Goal: Task Accomplishment & Management: Use online tool/utility

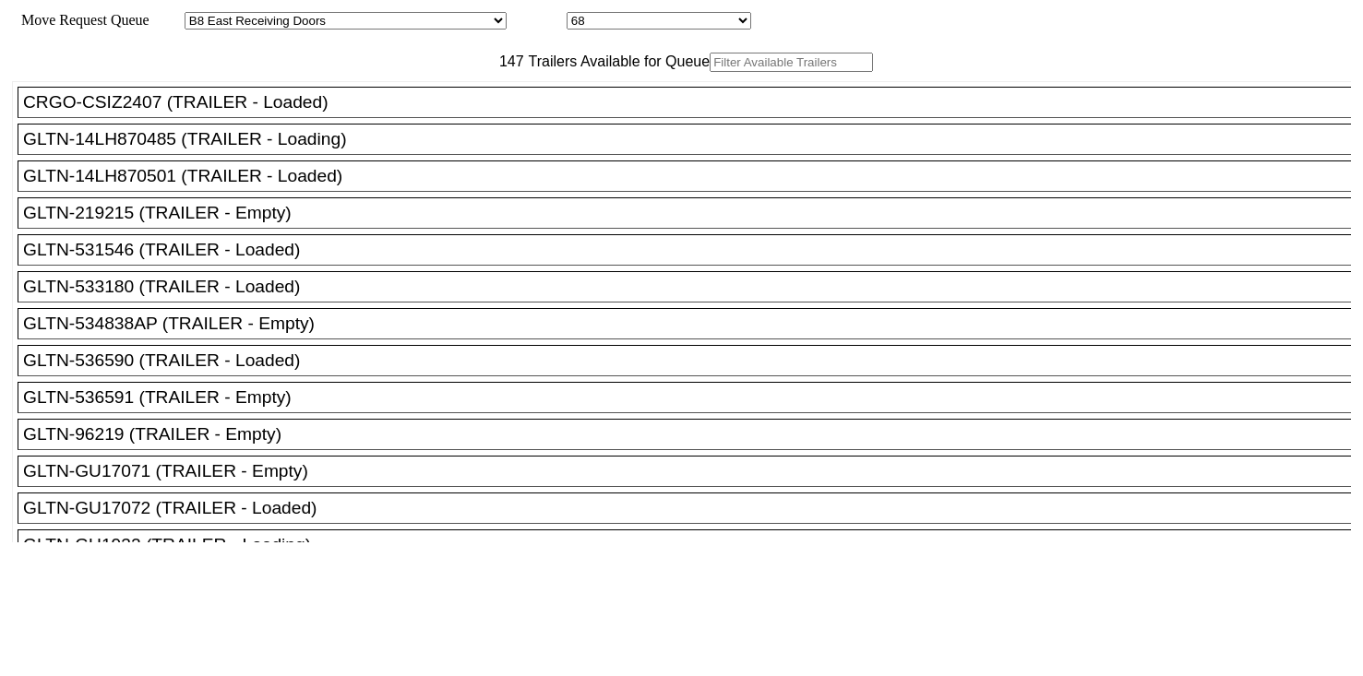
select select "536"
select select "8236"
click at [515, 72] on div "147 Trailers Available for Queue" at bounding box center [681, 62] width 1339 height 19
paste input "M49083"
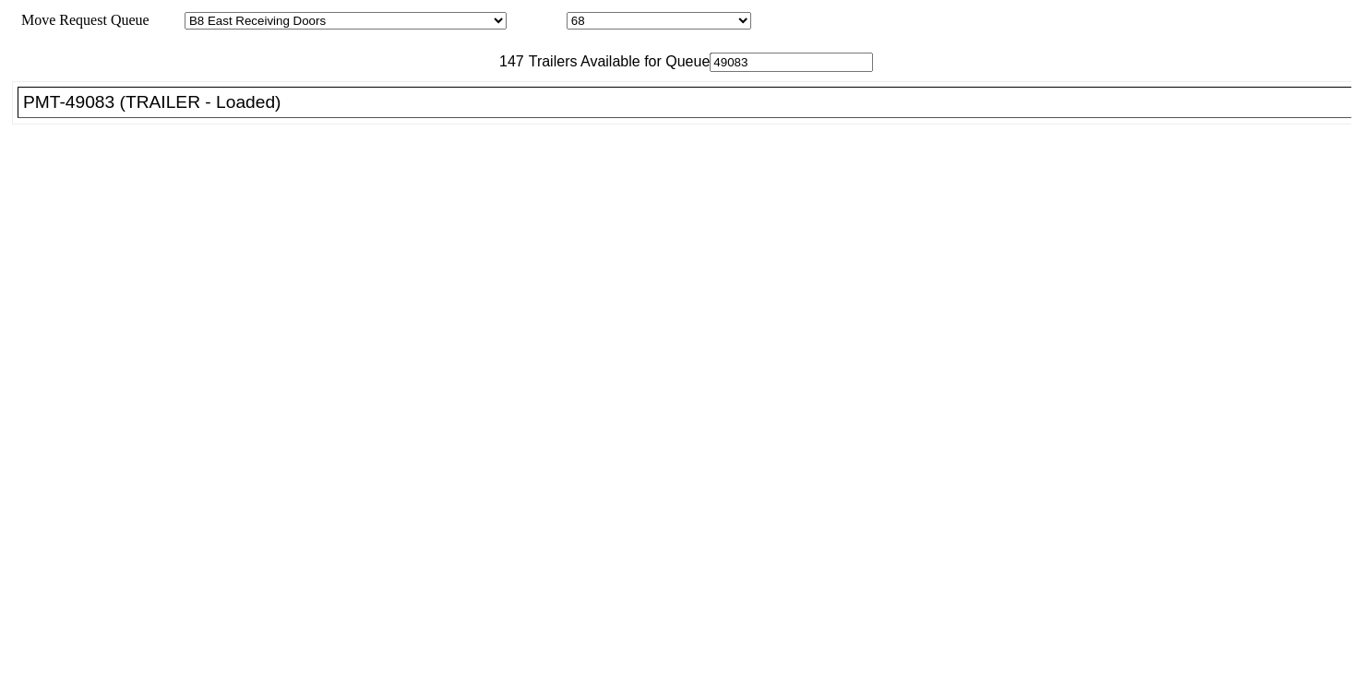
type input "49083"
click at [494, 113] on div "PMT-49083 (TRAILER - Loaded)" at bounding box center [692, 102] width 1339 height 20
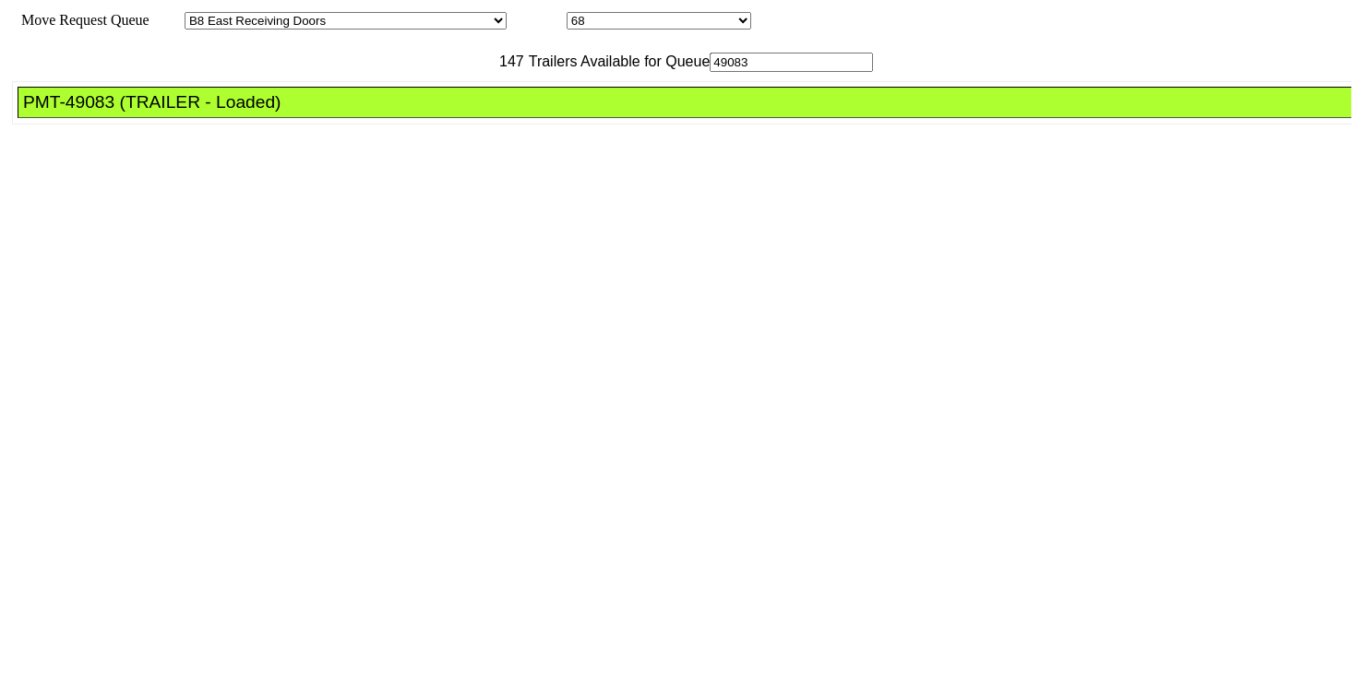
click at [494, 113] on div "PMT-49083 (TRAILER - Loaded)" at bounding box center [692, 102] width 1339 height 20
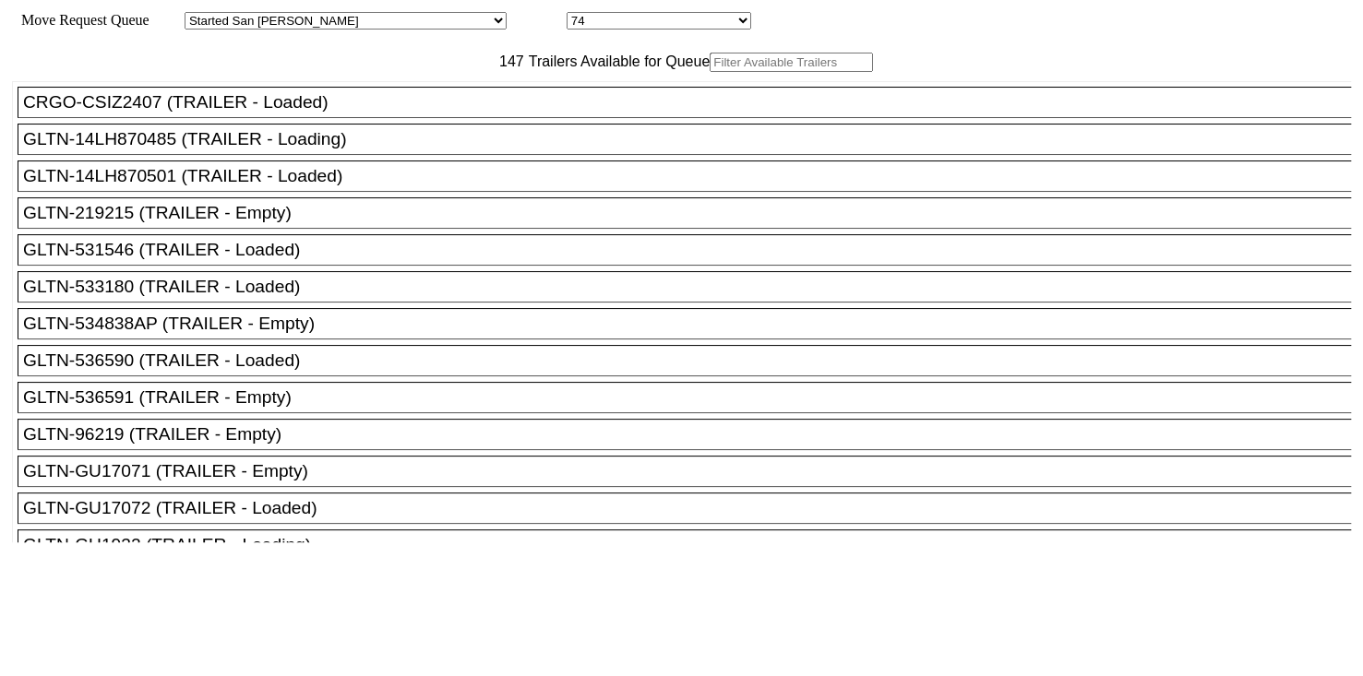
click at [710, 72] on input "text" at bounding box center [791, 62] width 163 height 19
paste input "516589"
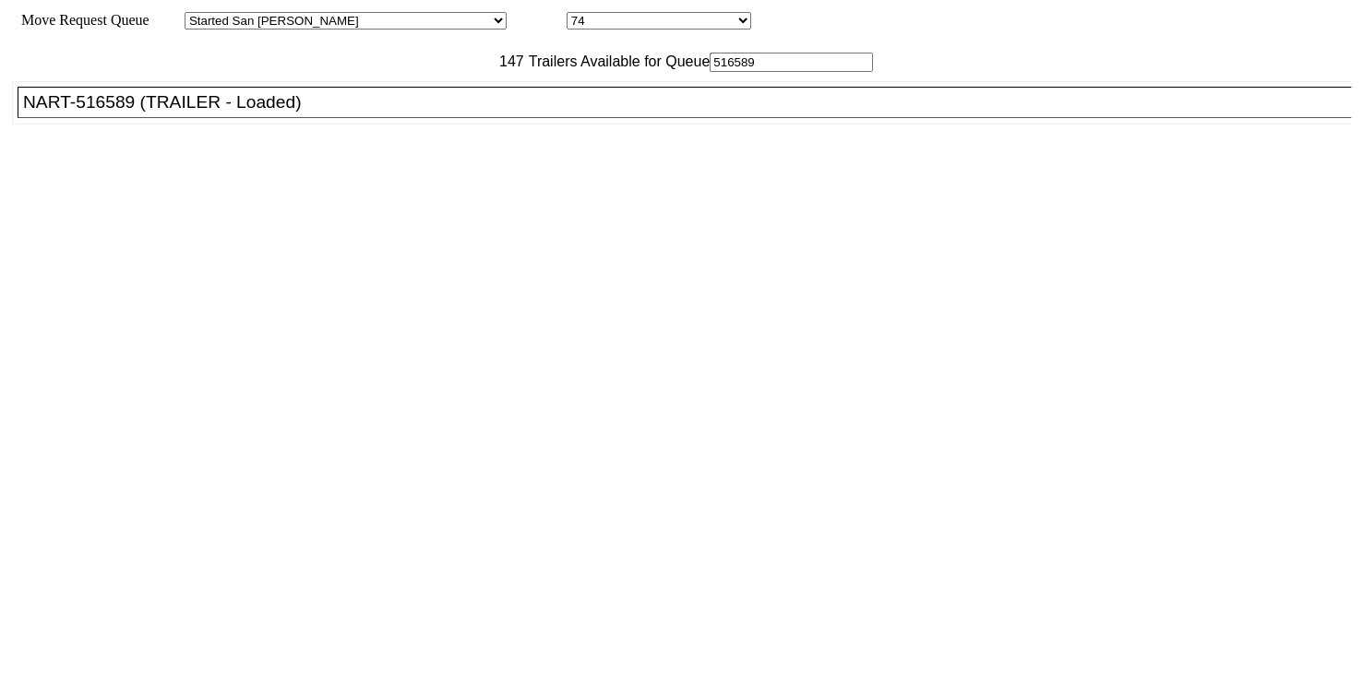
type input "516589"
click at [382, 113] on div "NART-516589 (TRAILER - Loaded)" at bounding box center [692, 102] width 1339 height 20
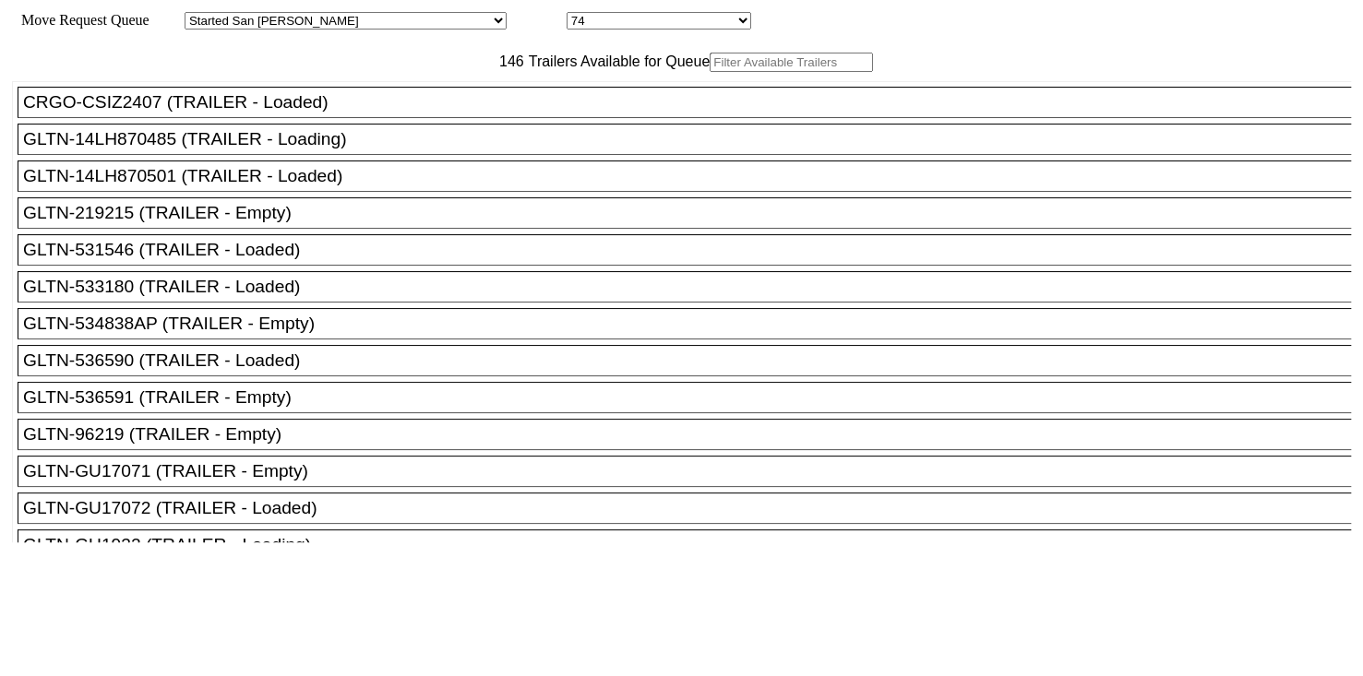
click at [710, 72] on input "text" at bounding box center [791, 62] width 163 height 19
paste input "LH217052"
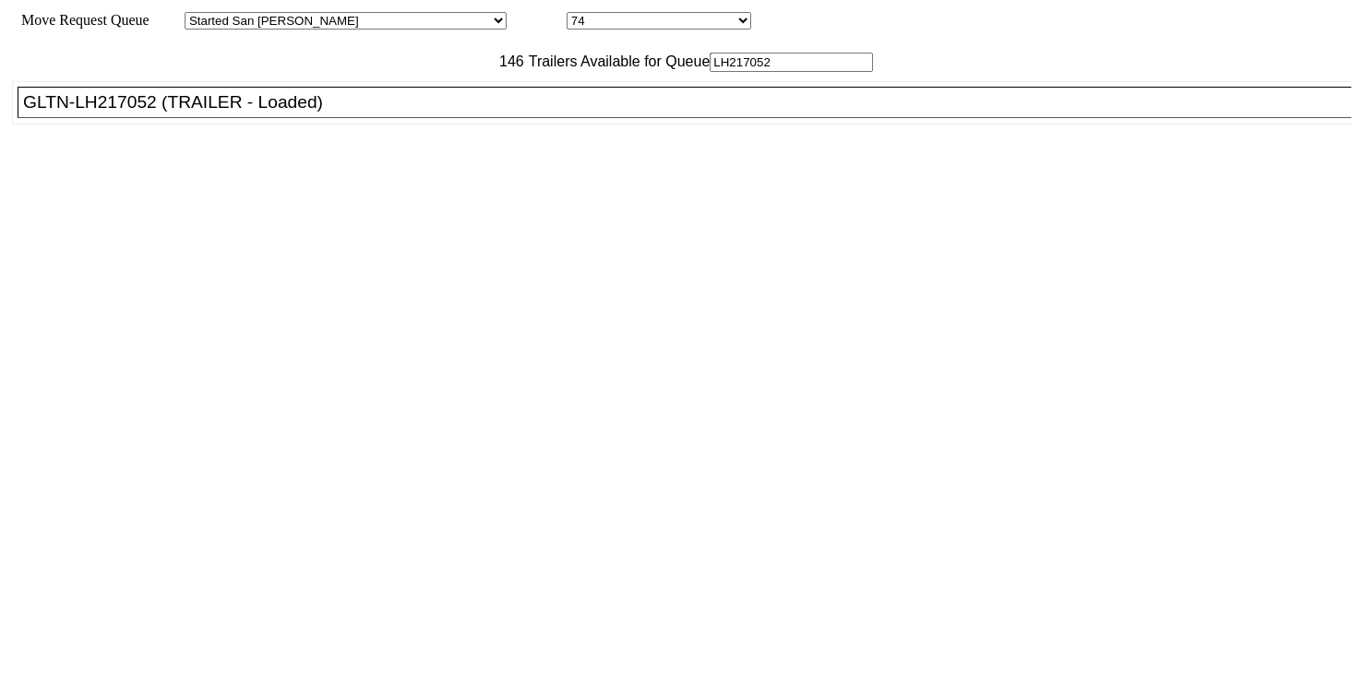
type input "LH217052"
click at [500, 113] on div "GLTN-LH217052 (TRAILER - Loaded)" at bounding box center [692, 102] width 1339 height 20
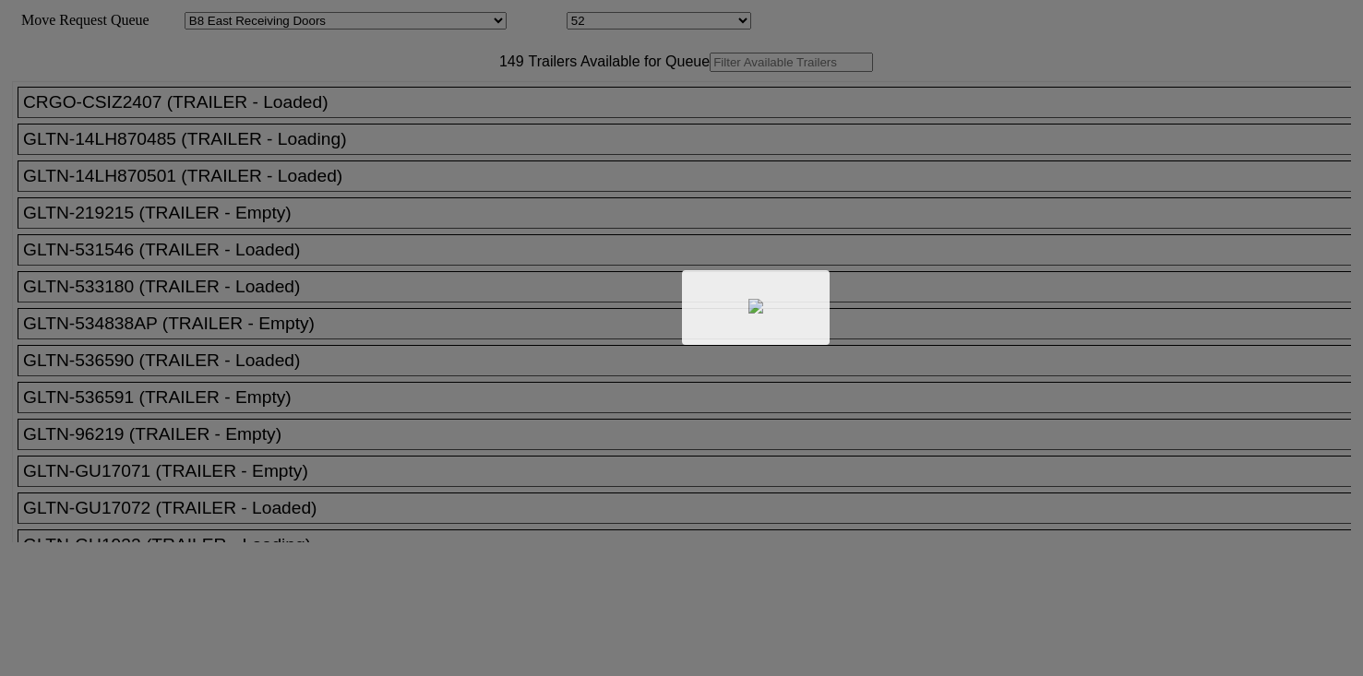
select select "536"
select select "8220"
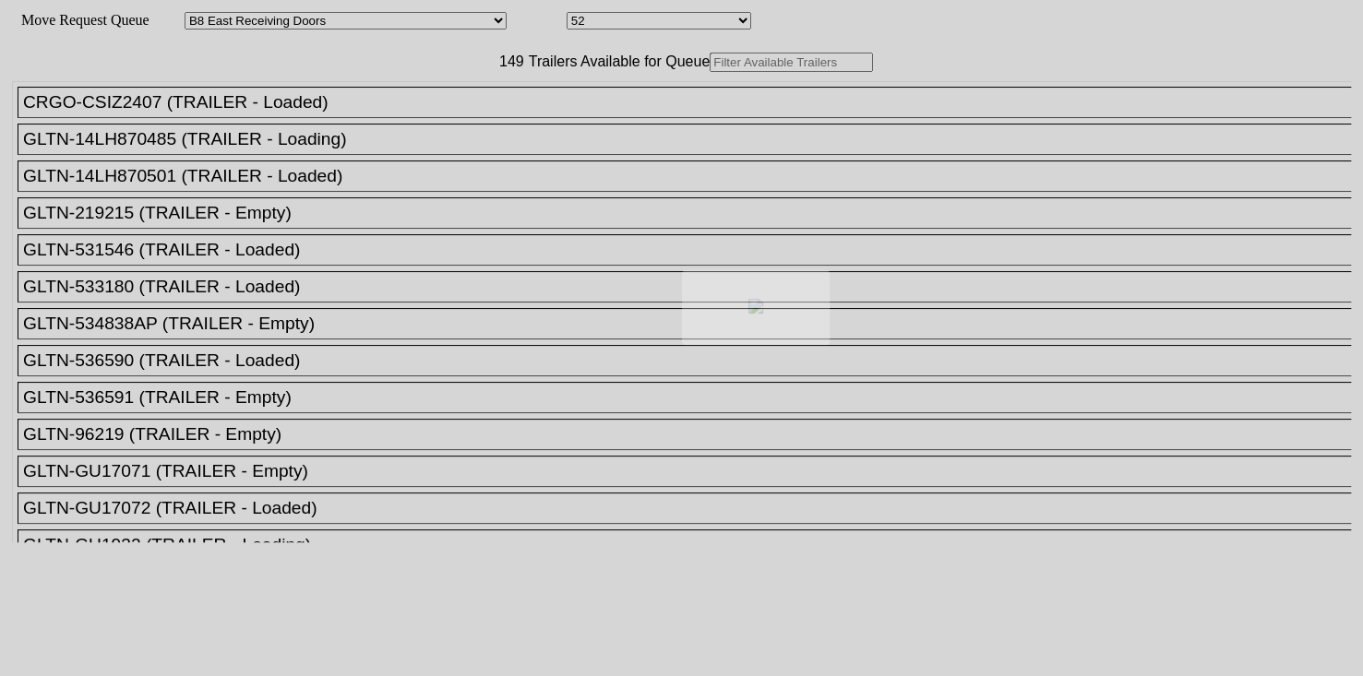
click at [480, 102] on div at bounding box center [681, 338] width 1363 height 676
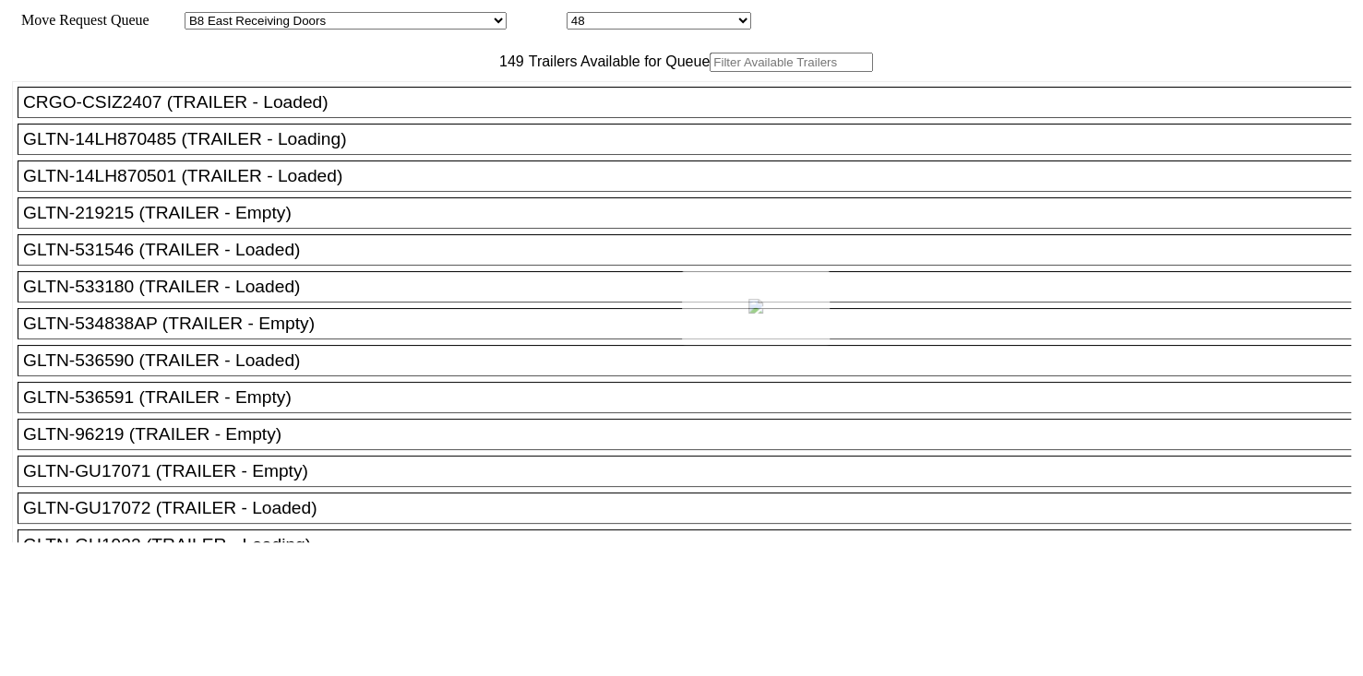
click at [480, 102] on div at bounding box center [681, 338] width 1363 height 676
click at [710, 72] on input "text" at bounding box center [791, 62] width 163 height 19
paste input "XPOU420827"
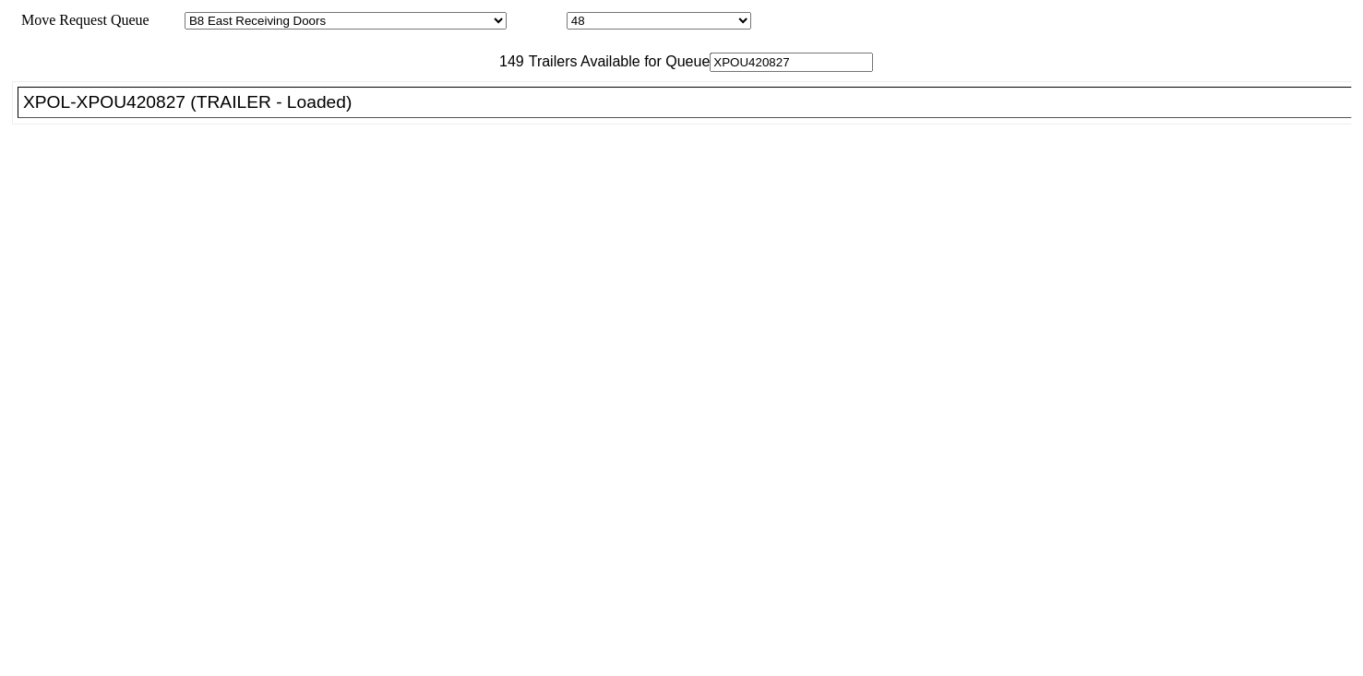
type input "XPOU420827"
click at [461, 113] on div "XPOL-XPOU420827 (TRAILER - Loaded)" at bounding box center [692, 102] width 1339 height 20
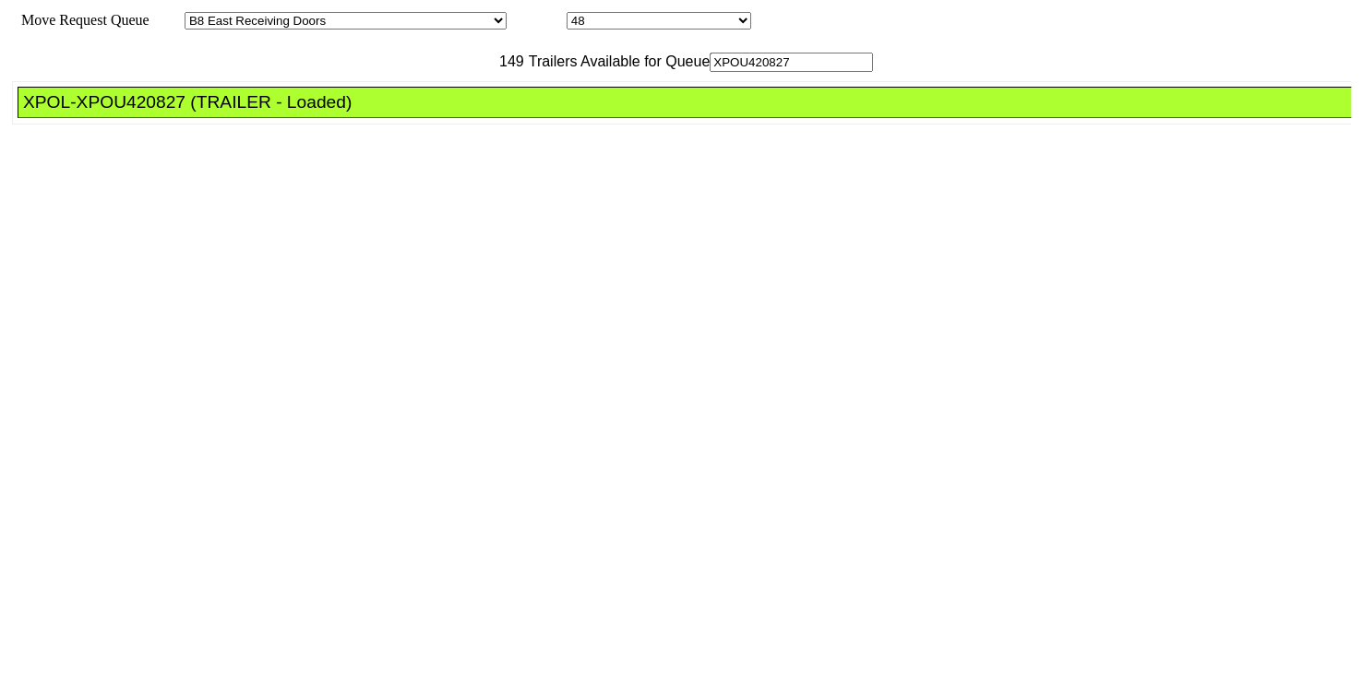
click at [461, 113] on div "XPOL-XPOU420827 (TRAILER - Loaded)" at bounding box center [692, 102] width 1339 height 20
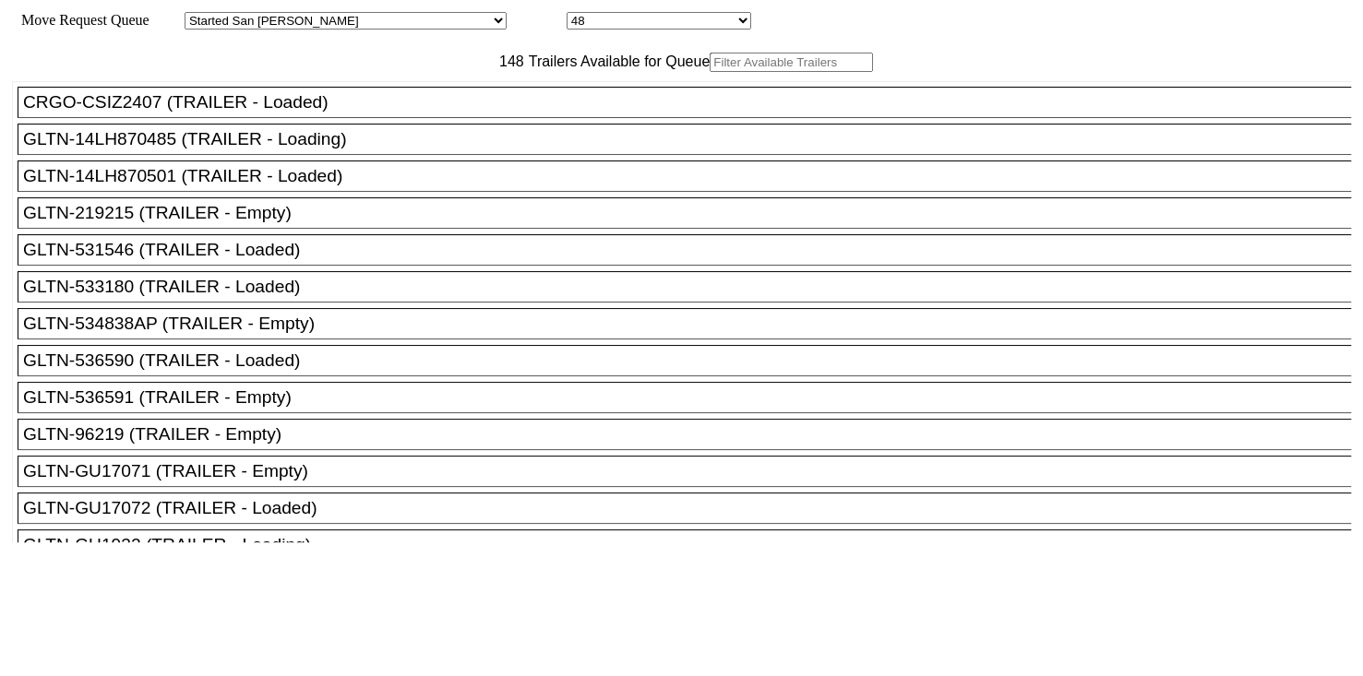
click at [710, 72] on input "text" at bounding box center [791, 62] width 163 height 19
paste input "XPOU430656"
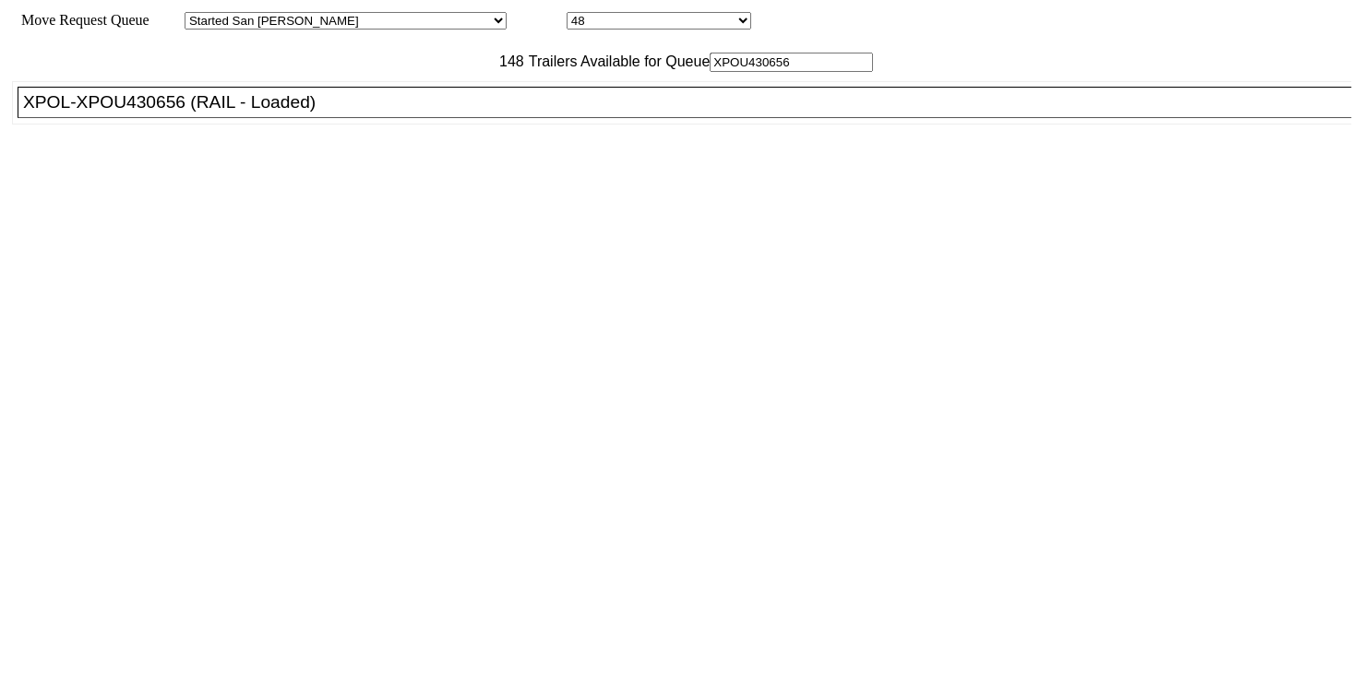
type input "XPOU430656"
click at [404, 113] on div "XPOL-XPOU430656 (RAIL - Loaded)" at bounding box center [692, 102] width 1339 height 20
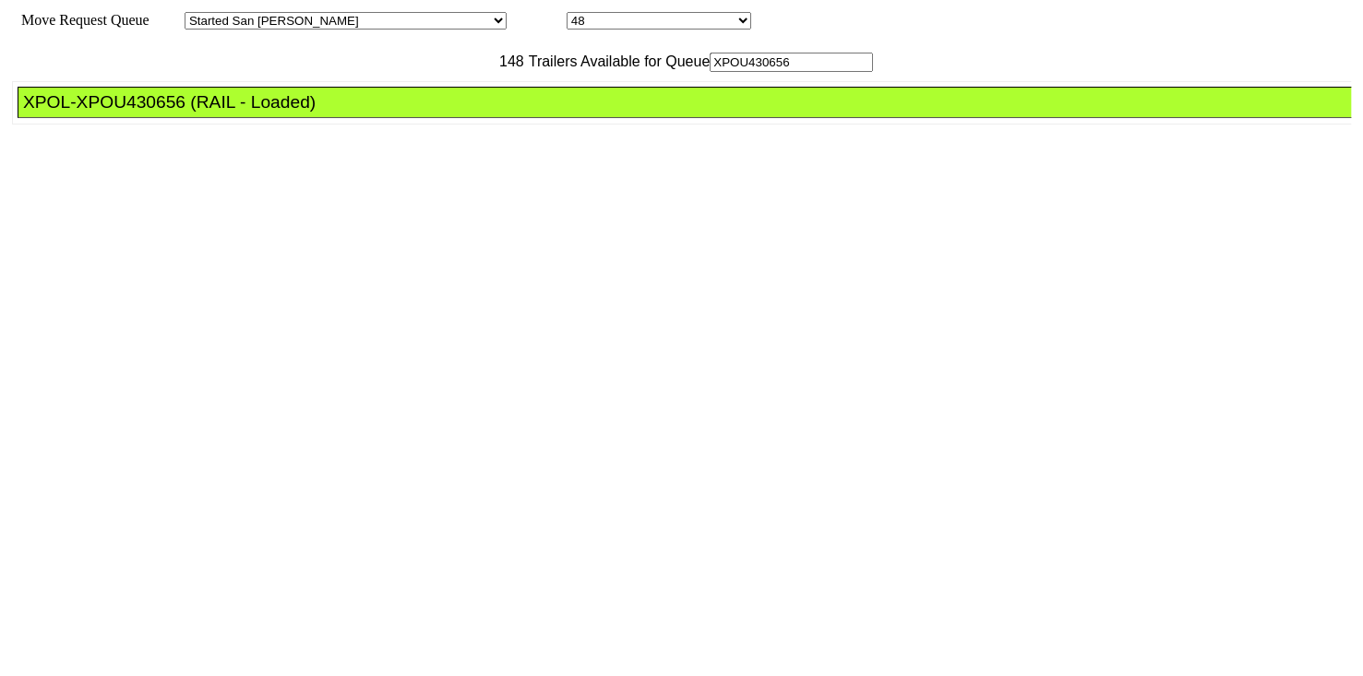
click at [404, 113] on div "XPOL-XPOU430656 (RAIL - Loaded)" at bounding box center [692, 102] width 1339 height 20
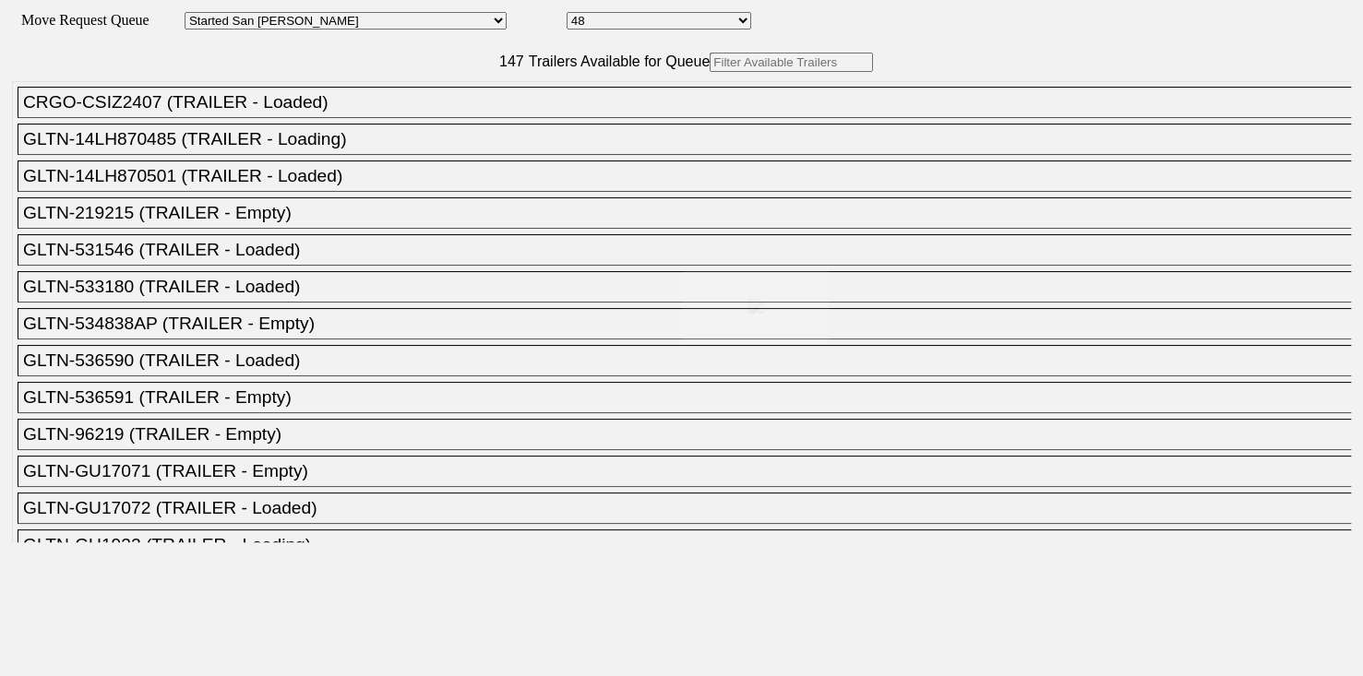
click at [467, 95] on div at bounding box center [681, 338] width 1363 height 676
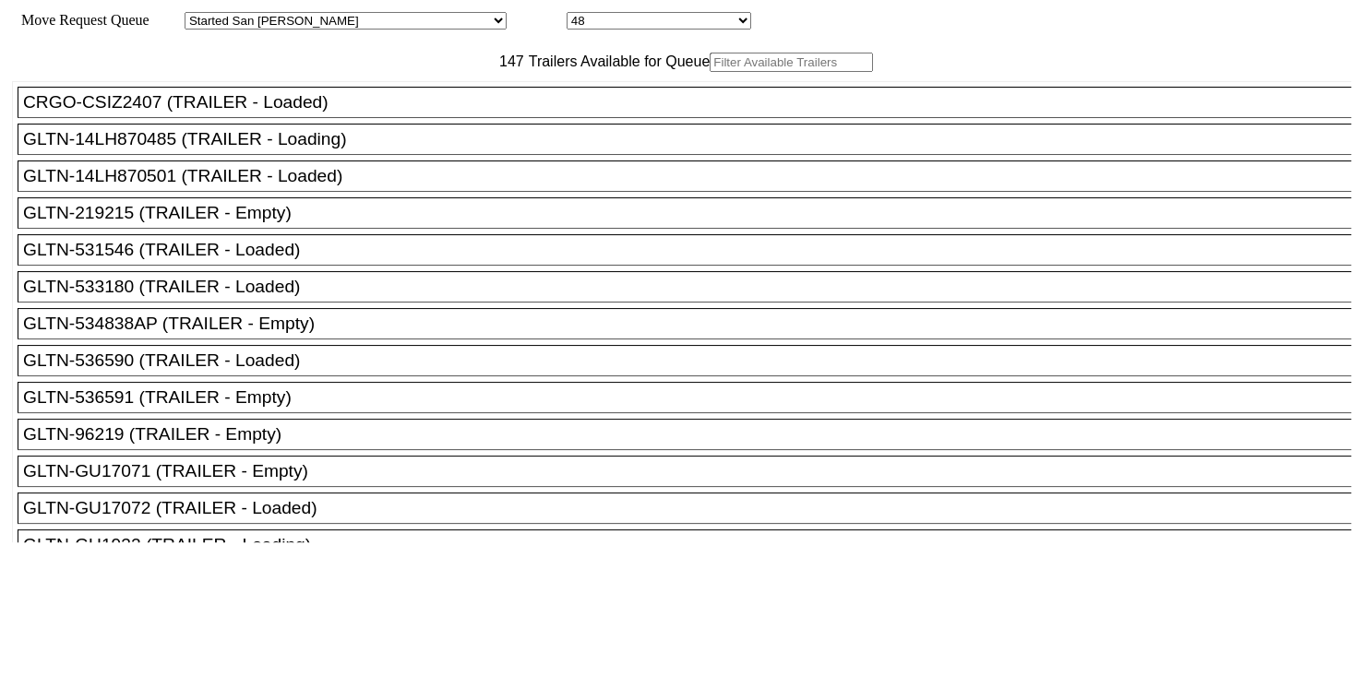
click at [710, 72] on input "text" at bounding box center [791, 62] width 163 height 19
paste input "XPOU424695"
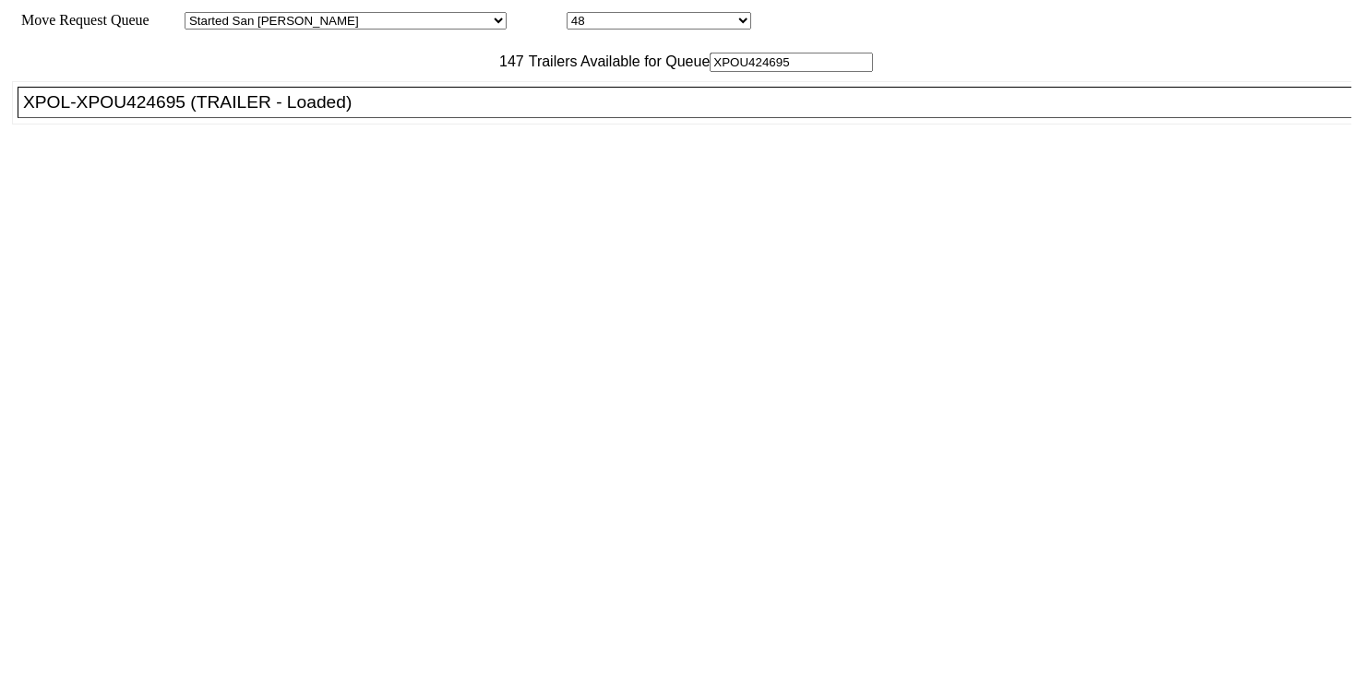
type input "XPOU424695"
click at [454, 113] on div "XPOL-XPOU424695 (TRAILER - Loaded)" at bounding box center [692, 102] width 1339 height 20
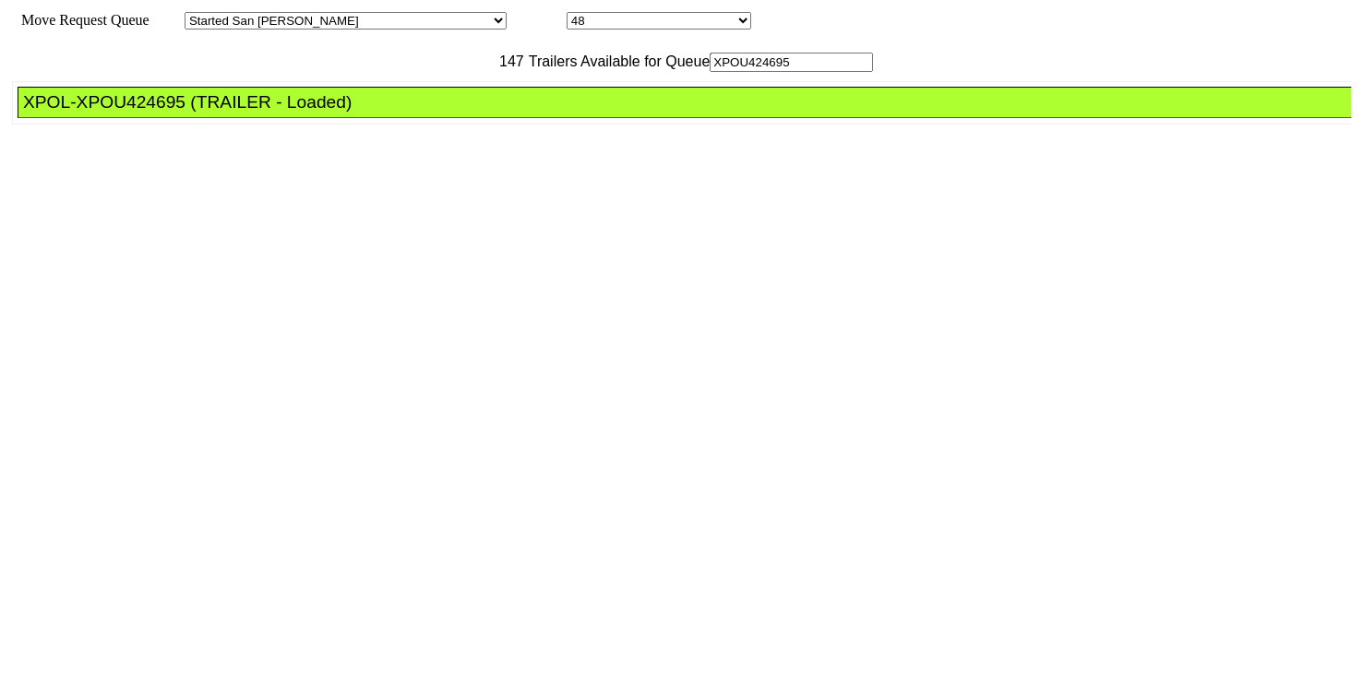
click at [454, 113] on div "XPOL-XPOU424695 (TRAILER - Loaded)" at bounding box center [692, 102] width 1339 height 20
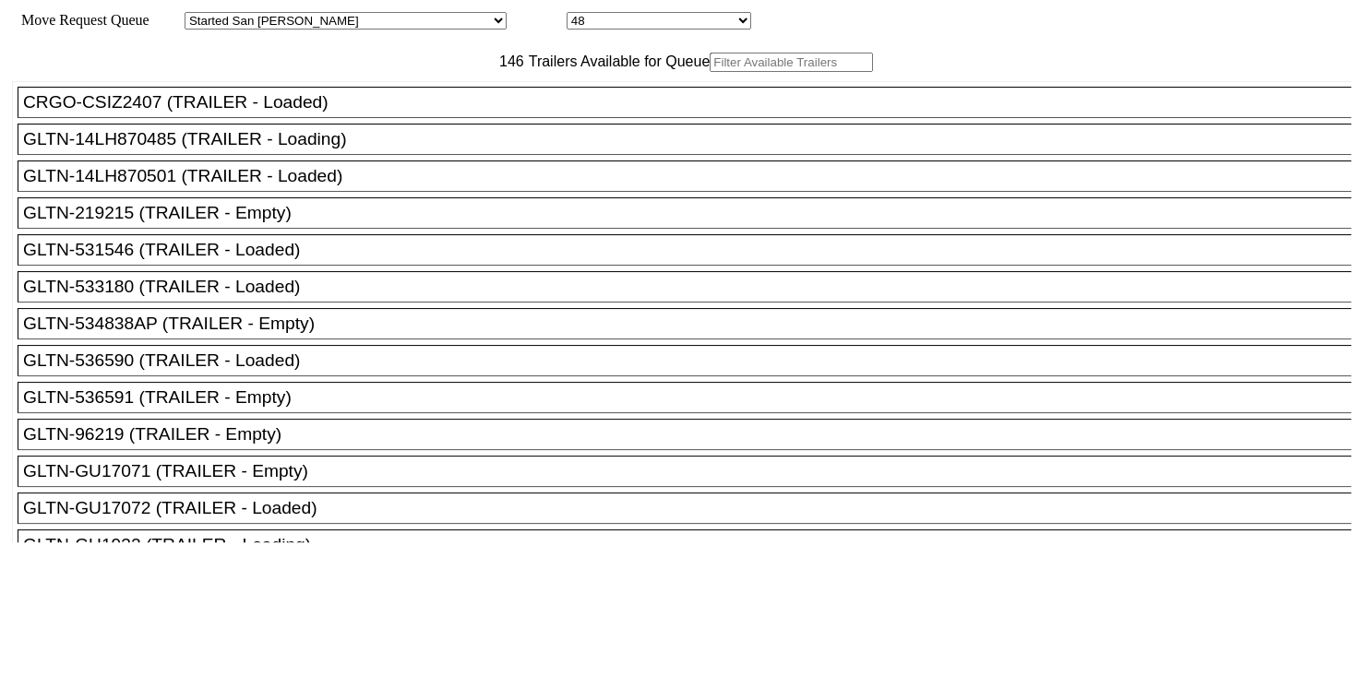
click at [710, 72] on input "text" at bounding box center [791, 62] width 163 height 19
paste input "JBHU352890"
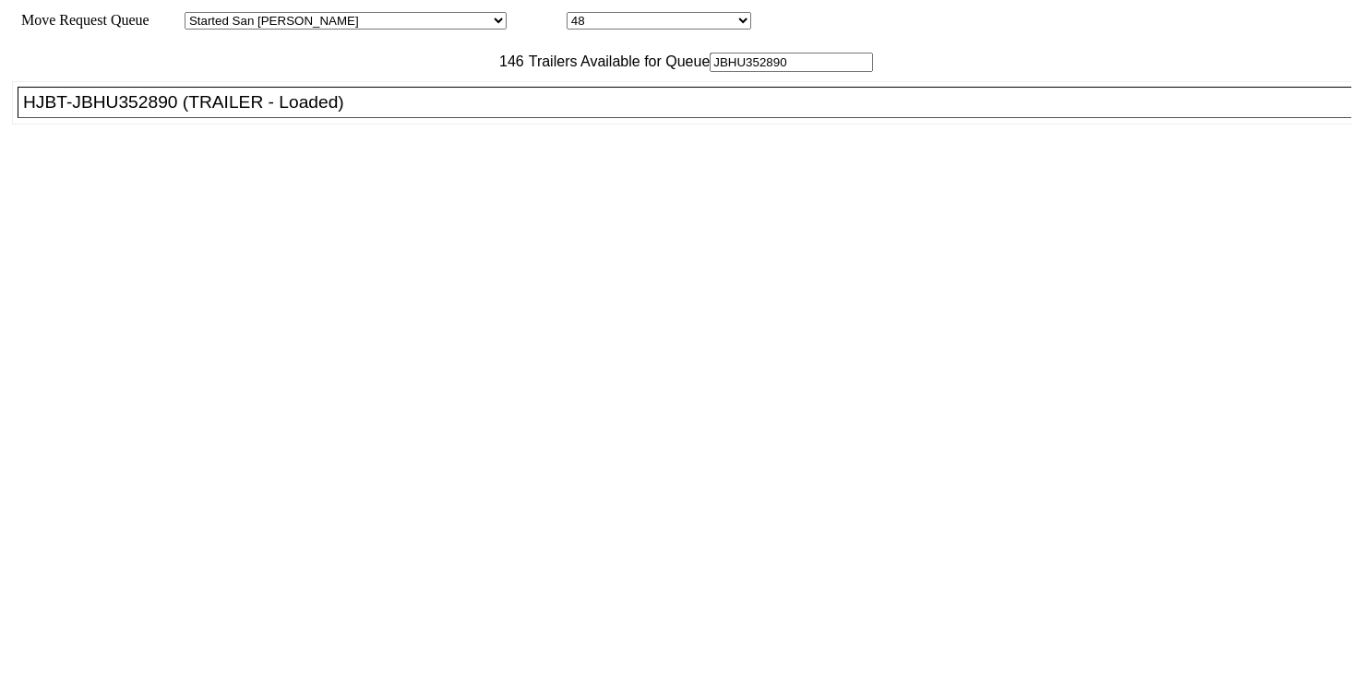
type input "JBHU352890"
click at [476, 113] on div "HJBT-JBHU352890 (TRAILER - Loaded)" at bounding box center [692, 102] width 1339 height 20
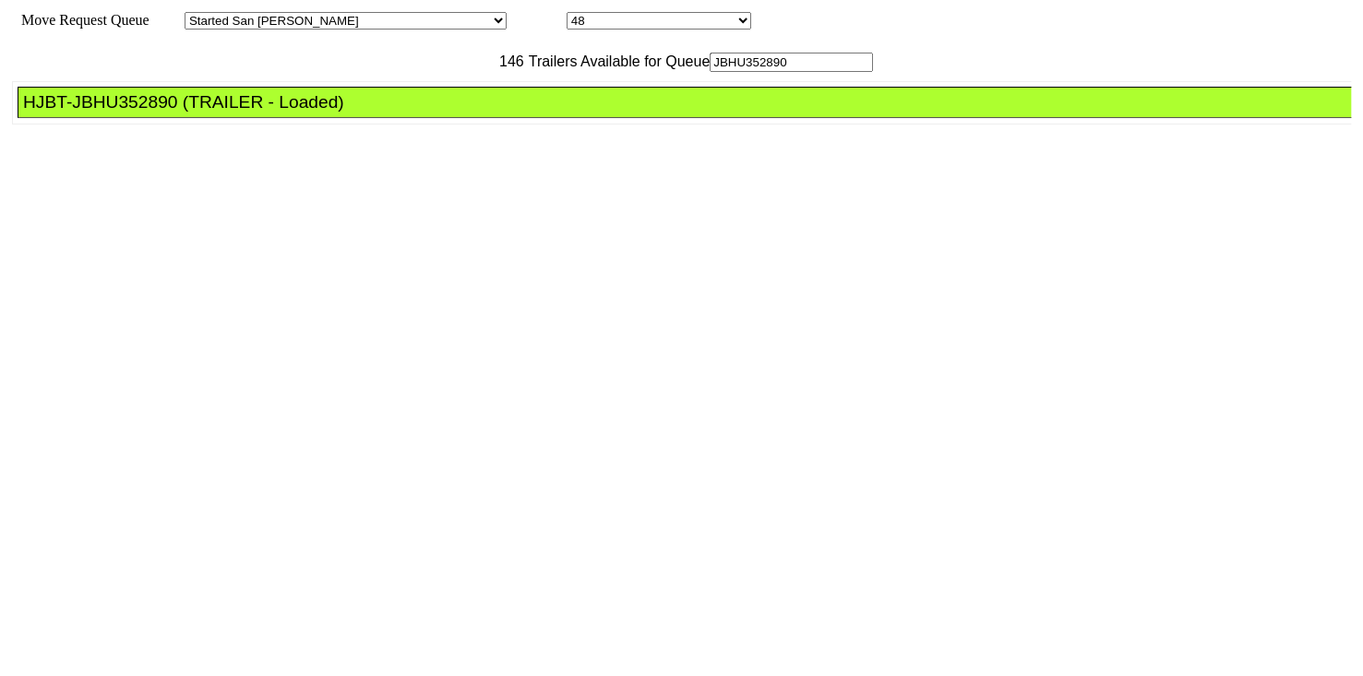
click at [476, 113] on div "HJBT-JBHU352890 (TRAILER - Loaded)" at bounding box center [692, 102] width 1339 height 20
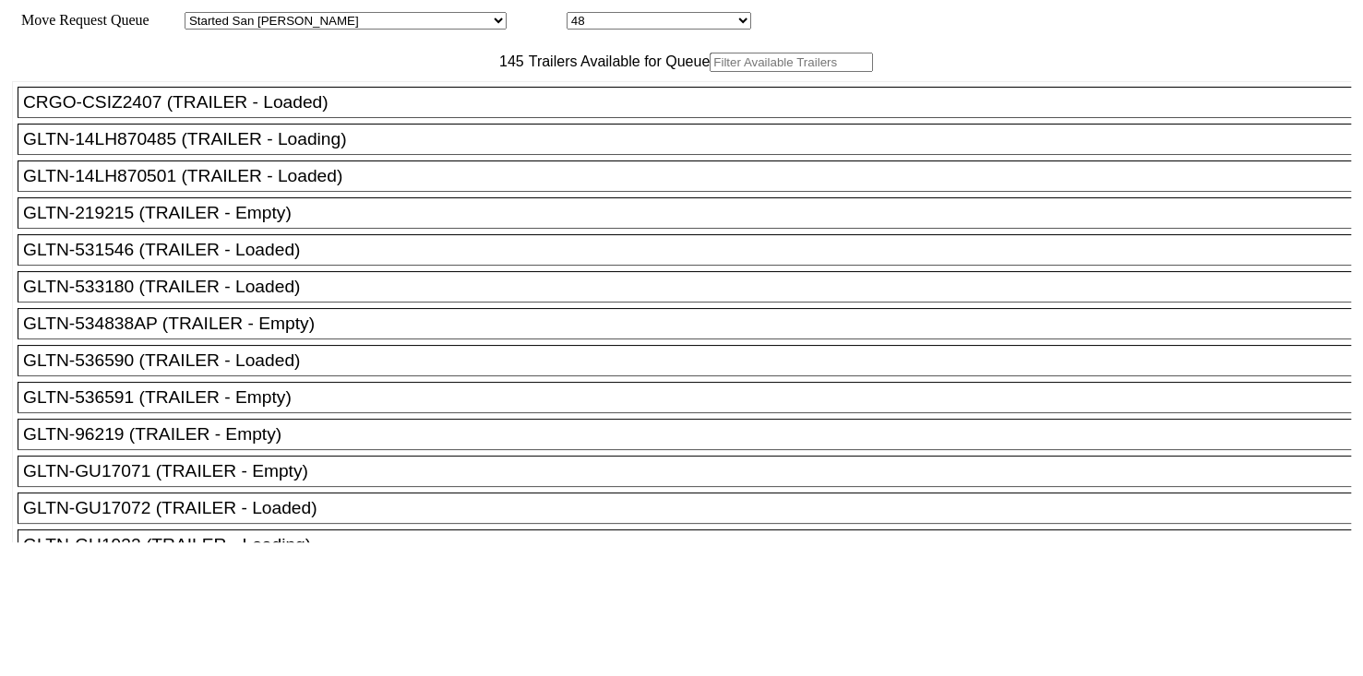
click at [710, 72] on input "text" at bounding box center [791, 62] width 163 height 19
paste input "TGBU5001725"
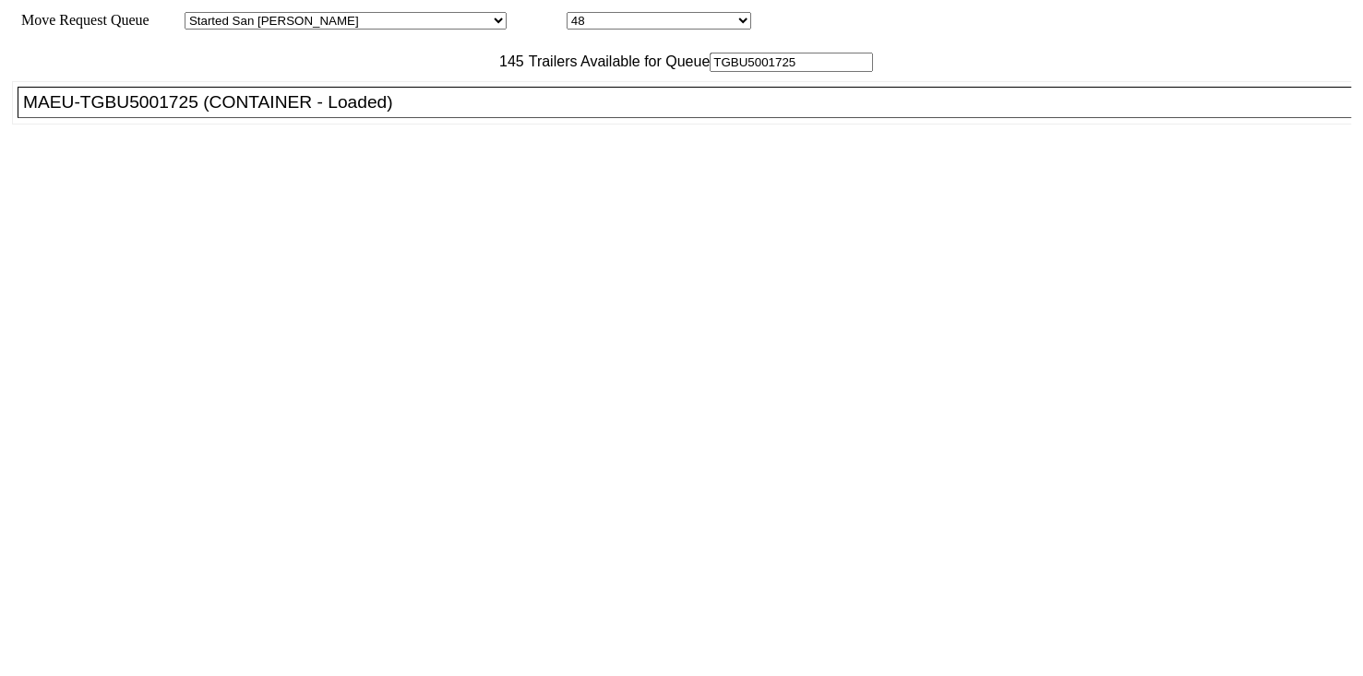
type input "TGBU5001725"
click at [429, 113] on div "MAEU-TGBU5001725 (CONTAINER - Loaded)" at bounding box center [692, 102] width 1339 height 20
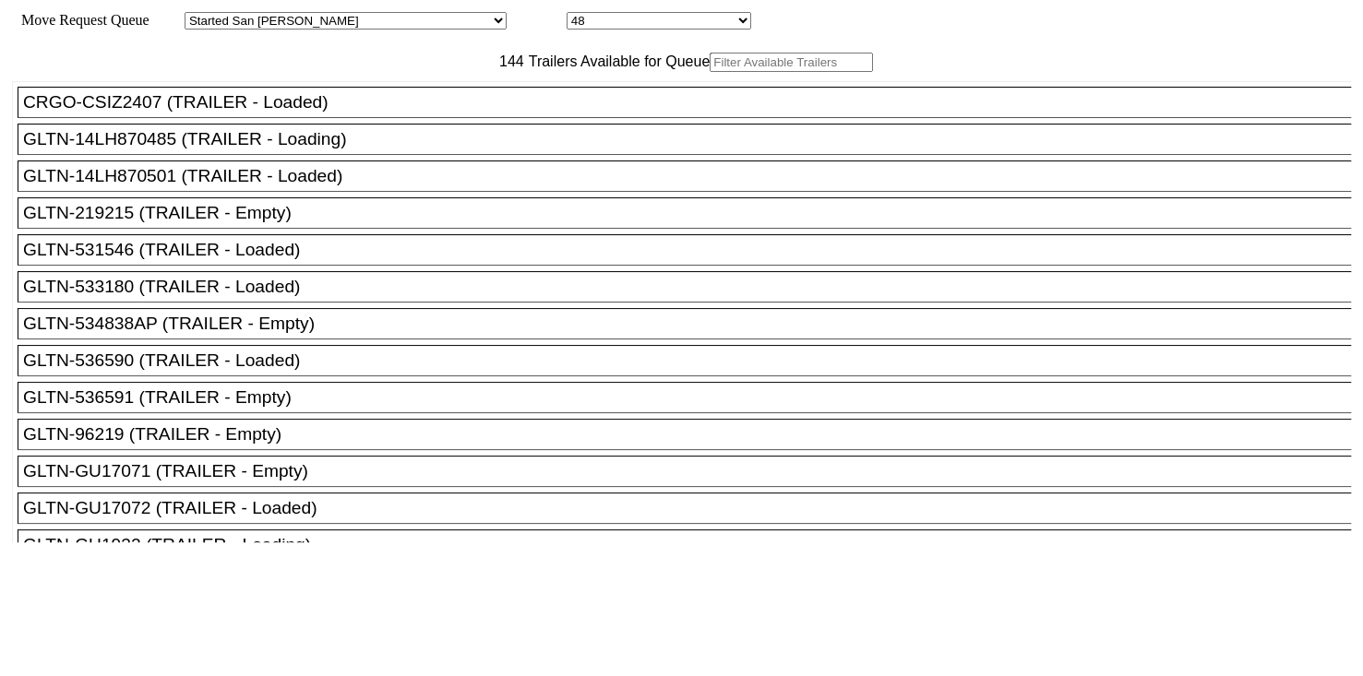
click at [744, 30] on div "Move Request Queue Area Started [GEOGRAPHIC_DATA][PERSON_NAME][PERSON_NAME] [GE…" at bounding box center [681, 21] width 1339 height 18
click at [710, 72] on input "text" at bounding box center [791, 62] width 163 height 19
paste input "XPOU414673"
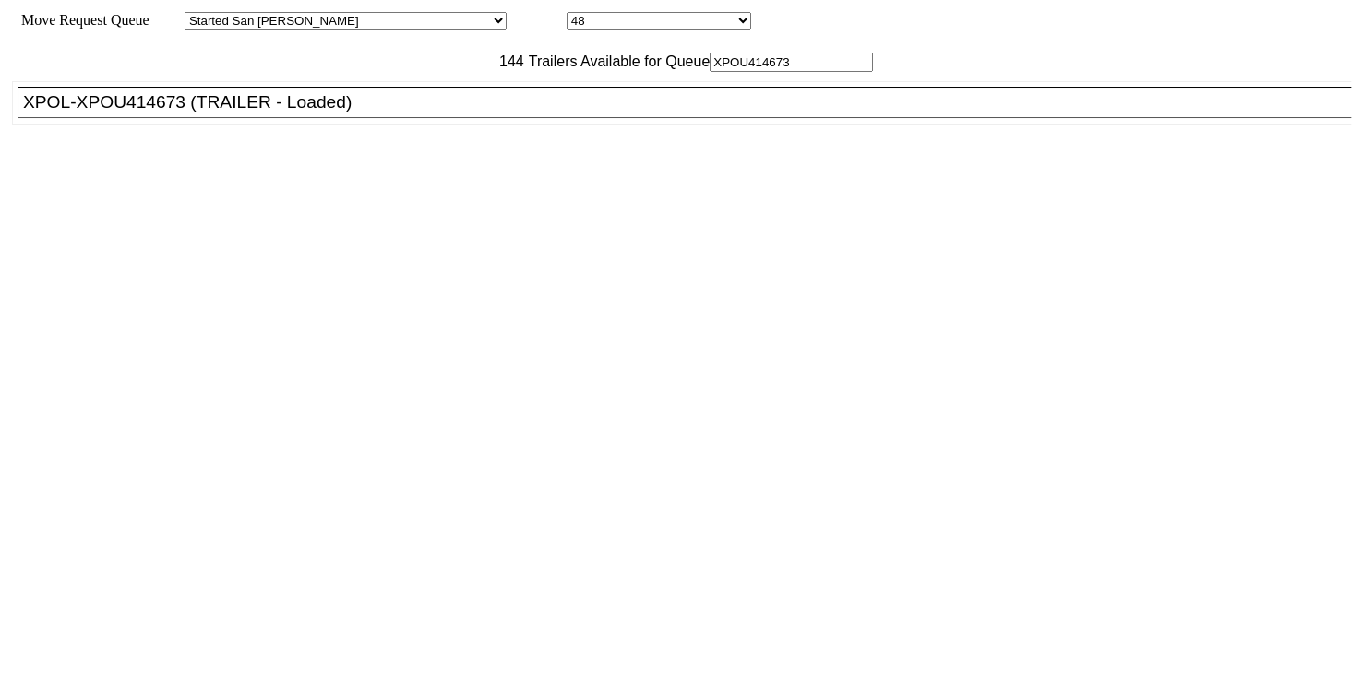
type input "XPOU414673"
click at [411, 118] on li "XPOL-XPOU414673 (TRAILER - Loaded)" at bounding box center [693, 102] width 1350 height 31
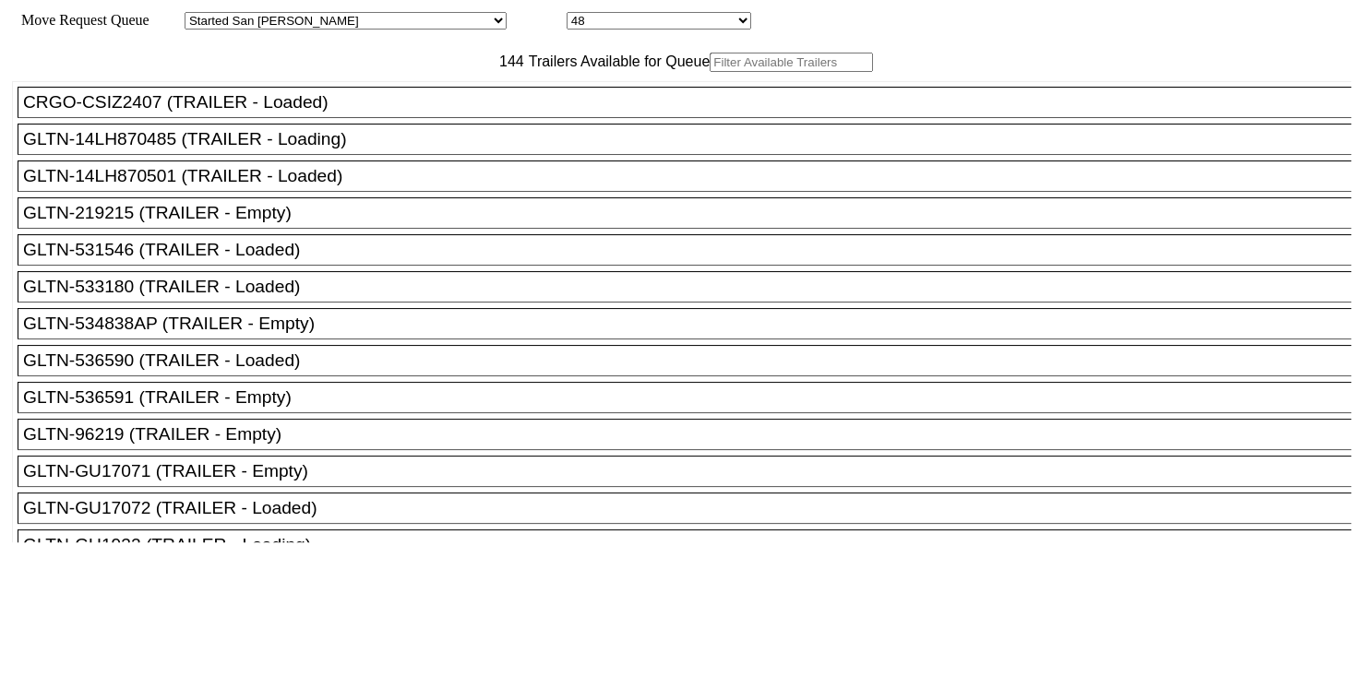
click at [723, 16] on div "Move Request Queue Area Started San Pedro Lost San Pedro Appt San Pedro B4 West…" at bounding box center [681, 21] width 1339 height 18
click at [567, 22] on select "48 49 50 51 52 53 54 55 56 57 58 59 60 61 62 63 64 65 66 67 68 69 70 71 72" at bounding box center [659, 21] width 185 height 18
select select "8221"
click at [567, 14] on select "48 49 50 51 52 53 54 55 56 57 58 59 60 61 62 63 64 65 66 67 68 69 70 71 72" at bounding box center [659, 21] width 185 height 18
click at [710, 72] on input "text" at bounding box center [791, 62] width 163 height 19
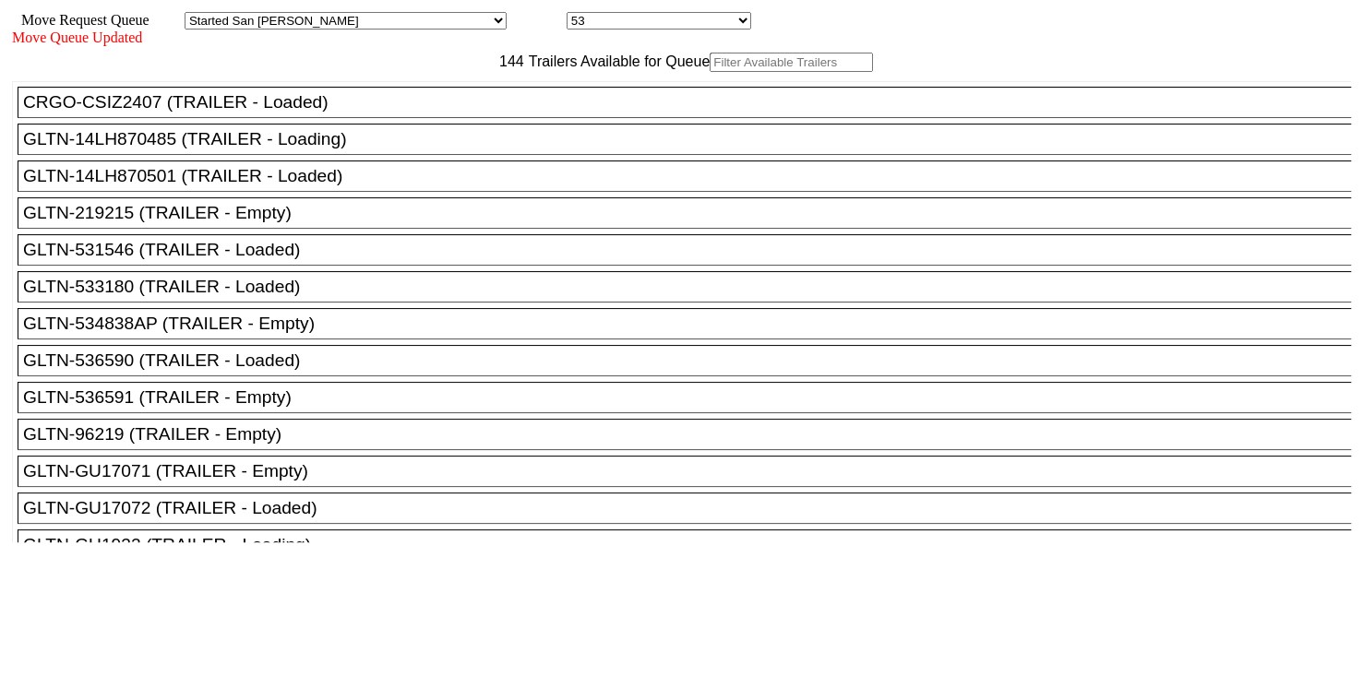
paste input "XPOU424695"
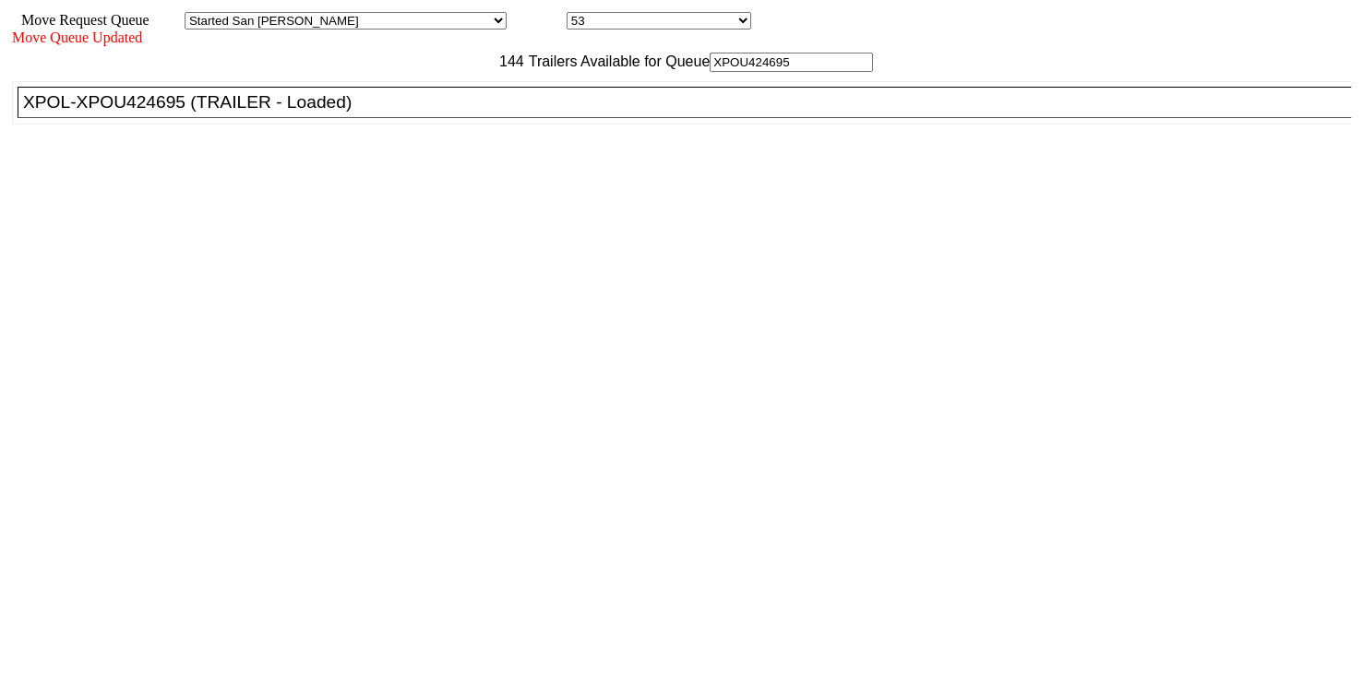
type input "XPOU424695"
click at [436, 113] on div "XPOL-XPOU424695 (TRAILER - Loaded)" at bounding box center [692, 102] width 1339 height 20
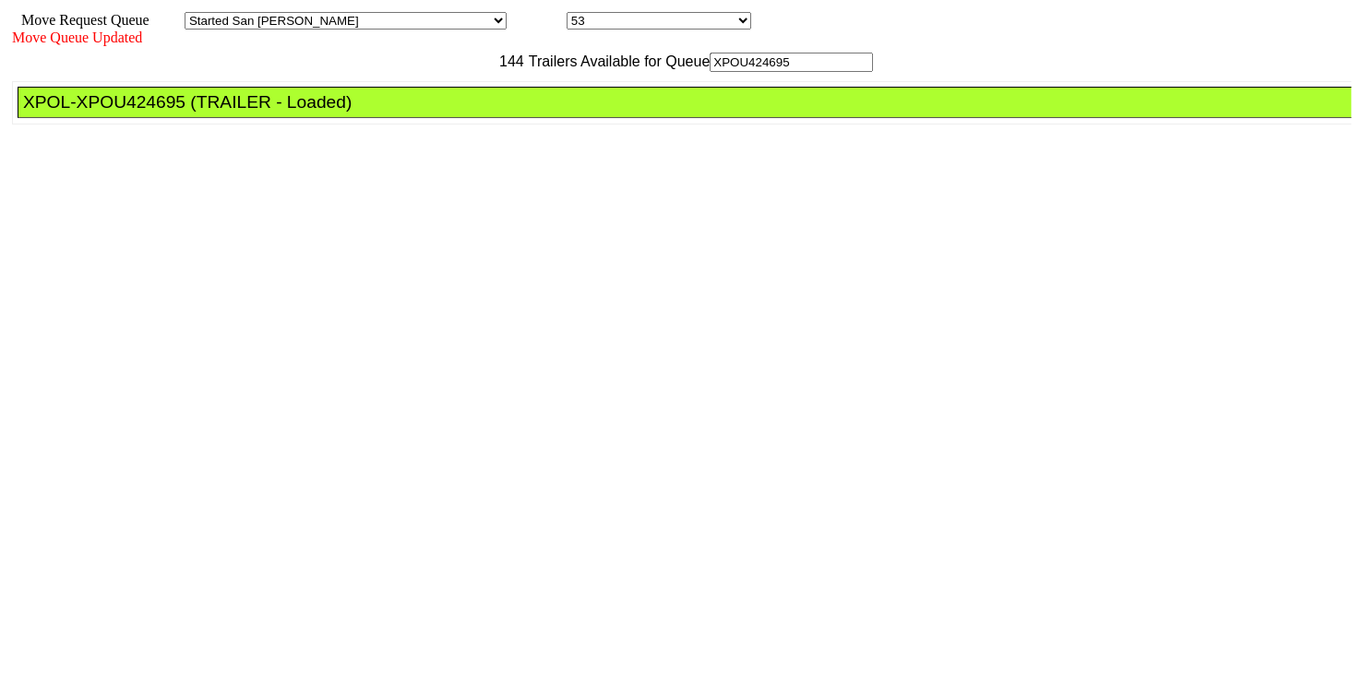
click at [436, 113] on div "XPOL-XPOU424695 (TRAILER - Loaded)" at bounding box center [692, 102] width 1339 height 20
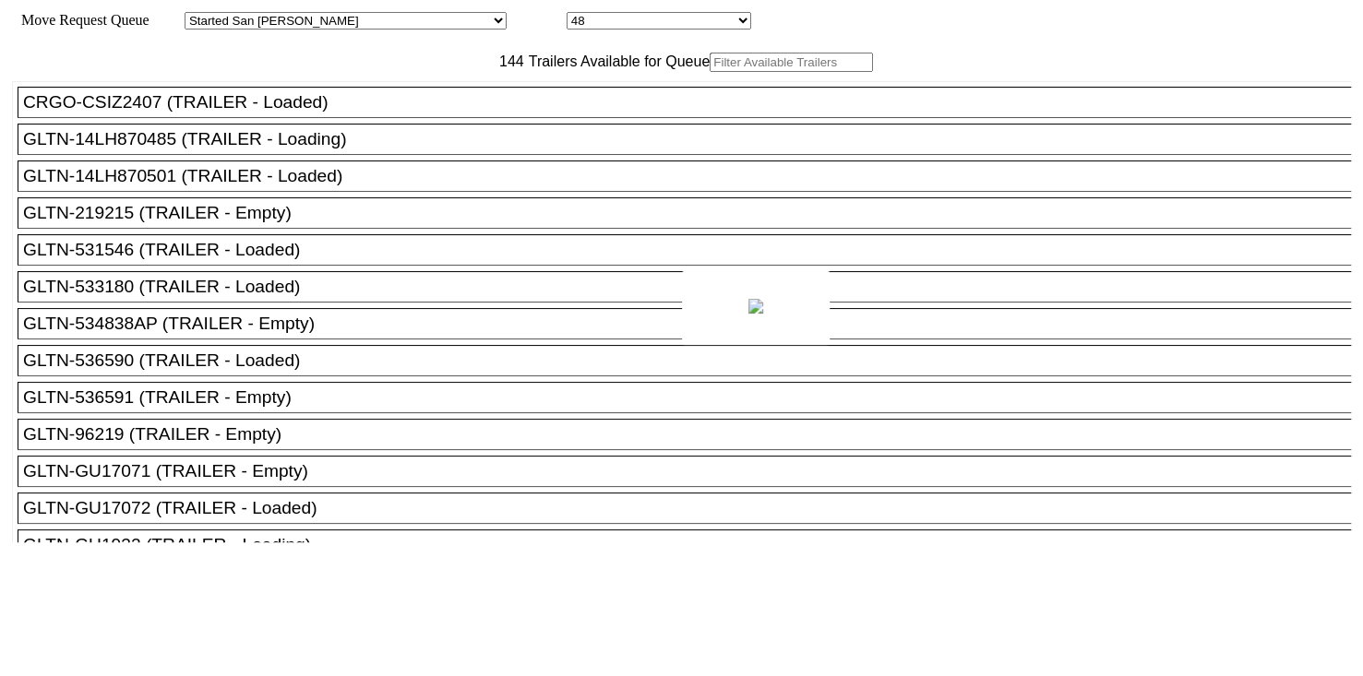
click at [1171, 600] on div at bounding box center [681, 338] width 1363 height 676
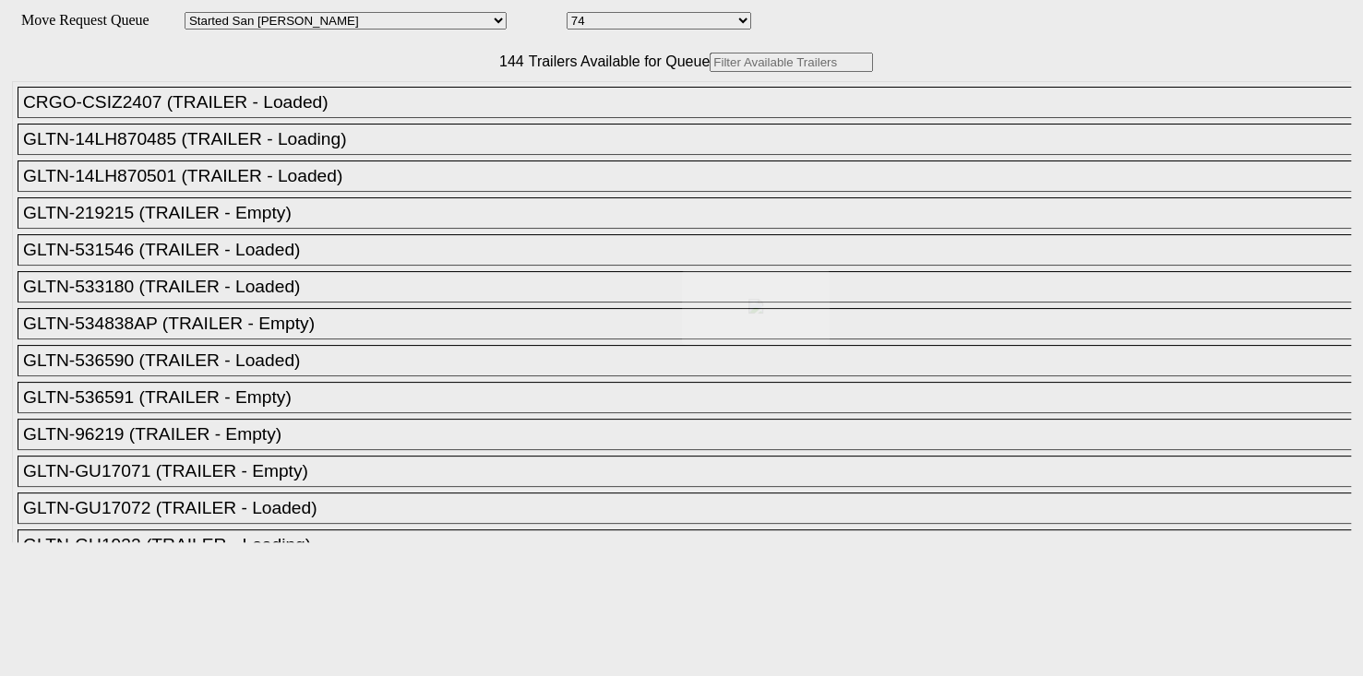
click at [398, 99] on div at bounding box center [681, 338] width 1363 height 676
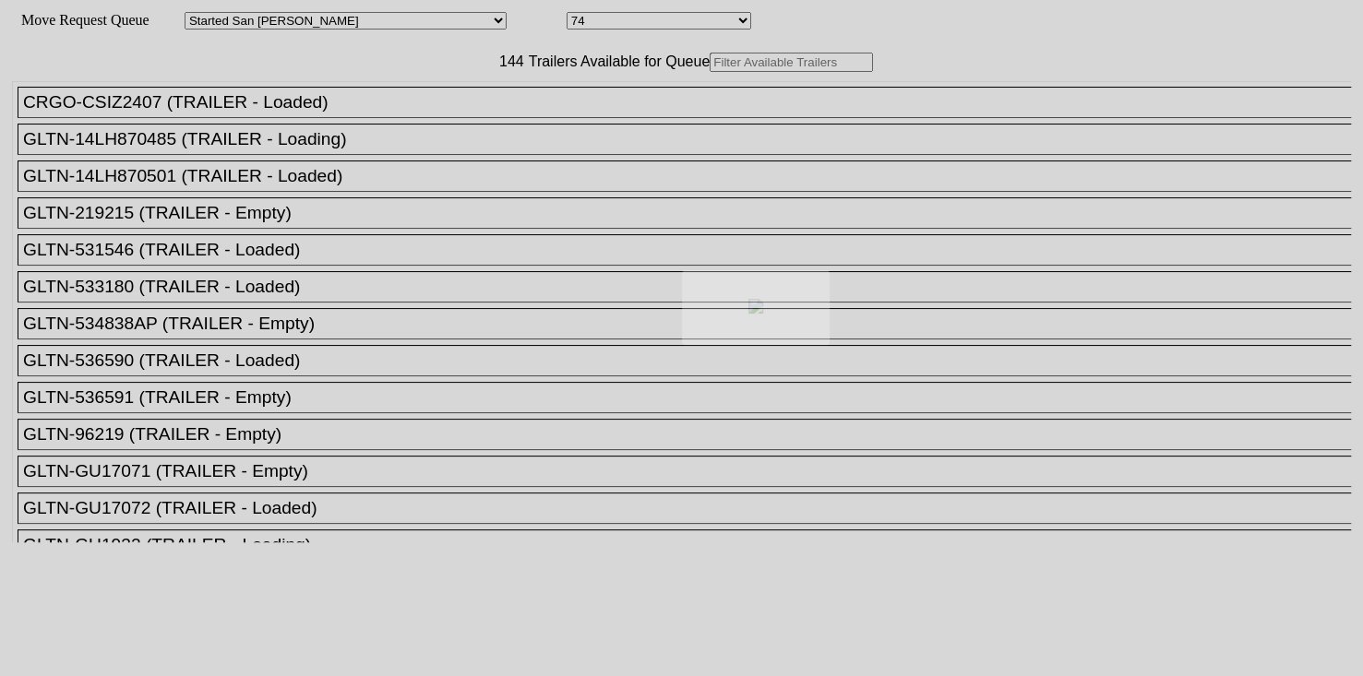
click at [398, 99] on div at bounding box center [681, 338] width 1363 height 676
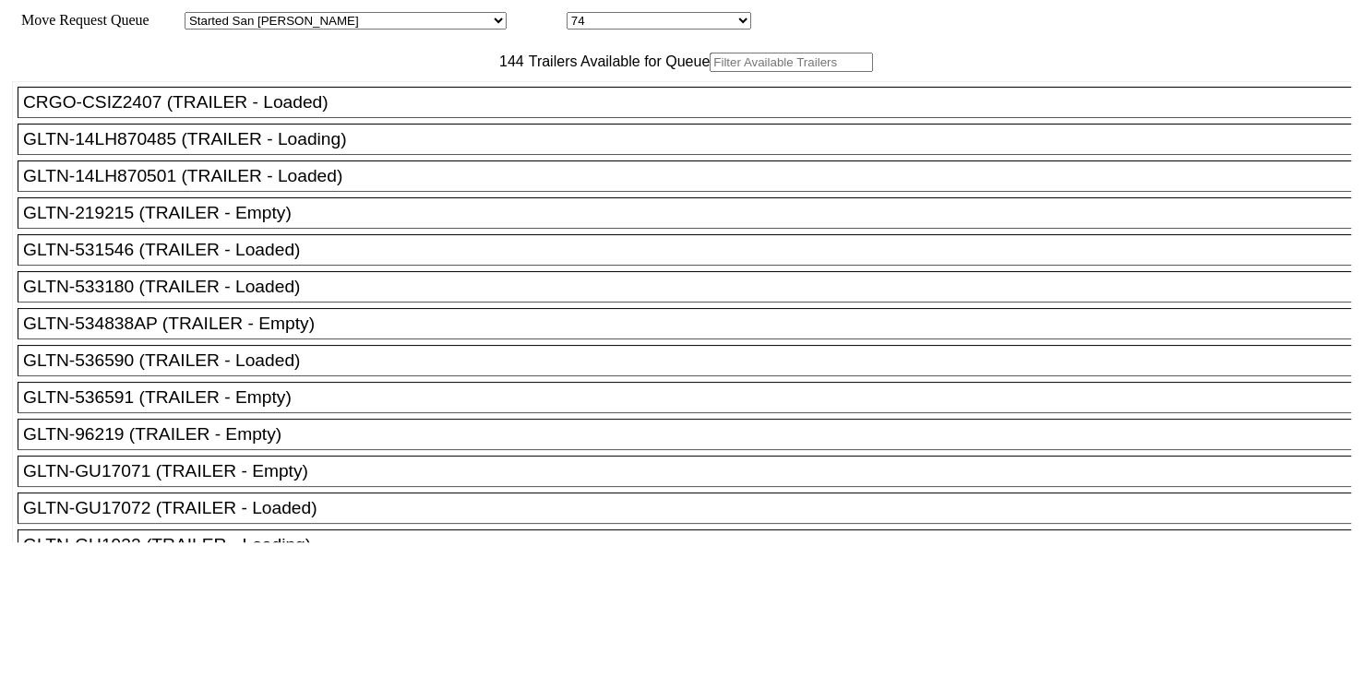
click at [710, 72] on input "text" at bounding box center [791, 62] width 163 height 19
paste input "LH217143"
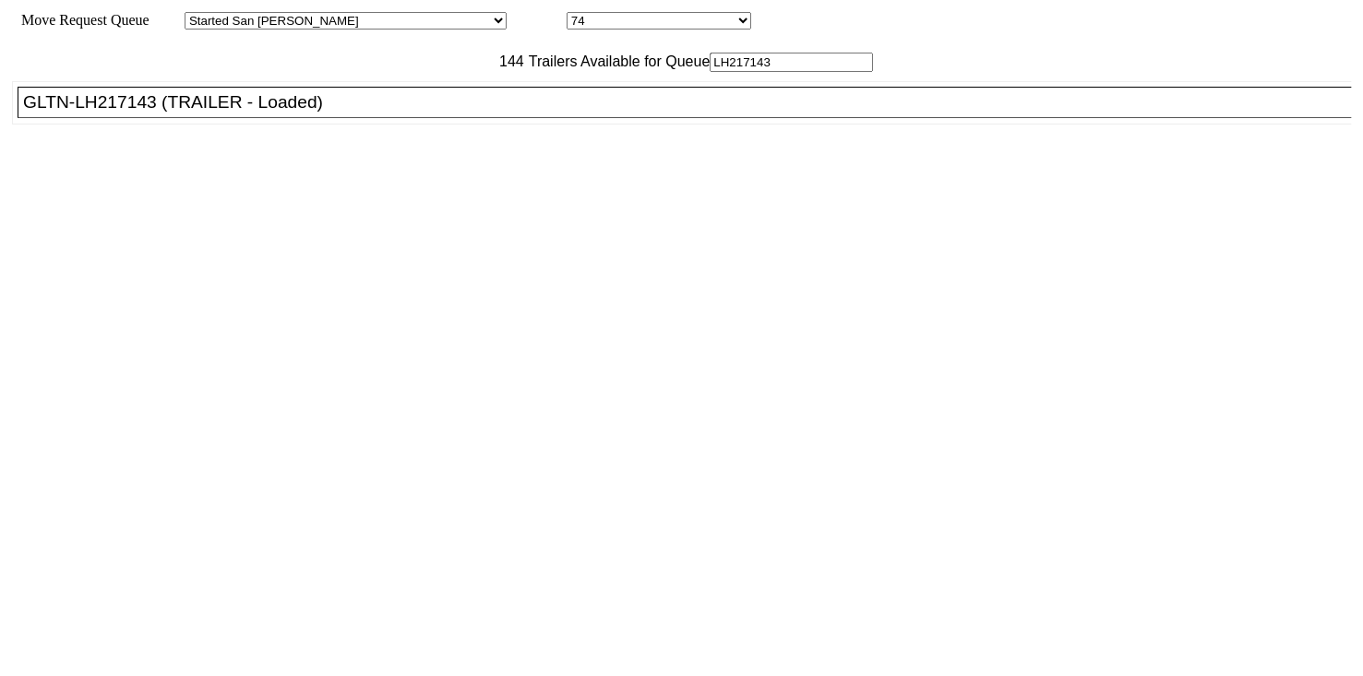
type input "LH217143"
click at [410, 125] on ul "CRGO-CSIZ2407 (TRAILER - Loaded) GLTN-14LH870485 (TRAILER - Loading) GLTN-14LH8…" at bounding box center [682, 102] width 1341 height 43
click at [398, 113] on div "GLTN-LH217143 (TRAILER - Loaded)" at bounding box center [692, 102] width 1339 height 20
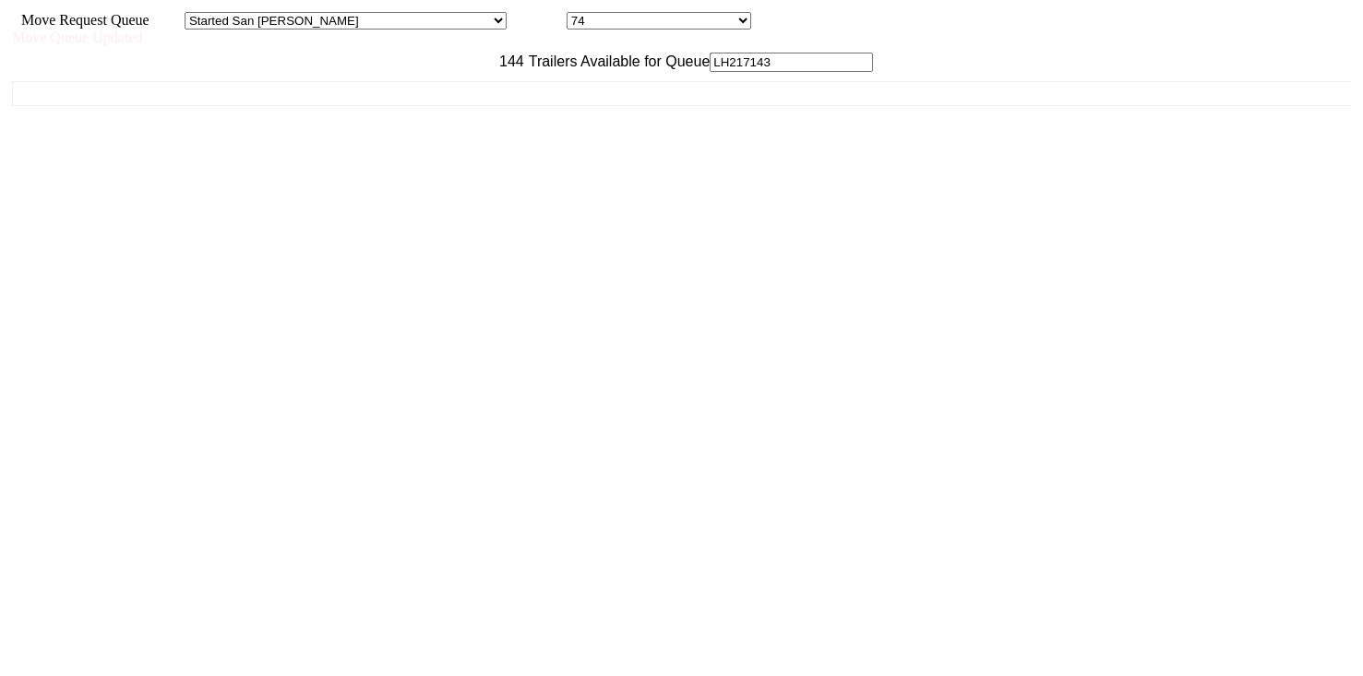
click at [398, 158] on div "CRGO-CSIZ2407 (TRAILER - Loaded) GLTN-14LH870485 (TRAILER - Loading) GLTN-14LH8…" at bounding box center [681, 307] width 1339 height 471
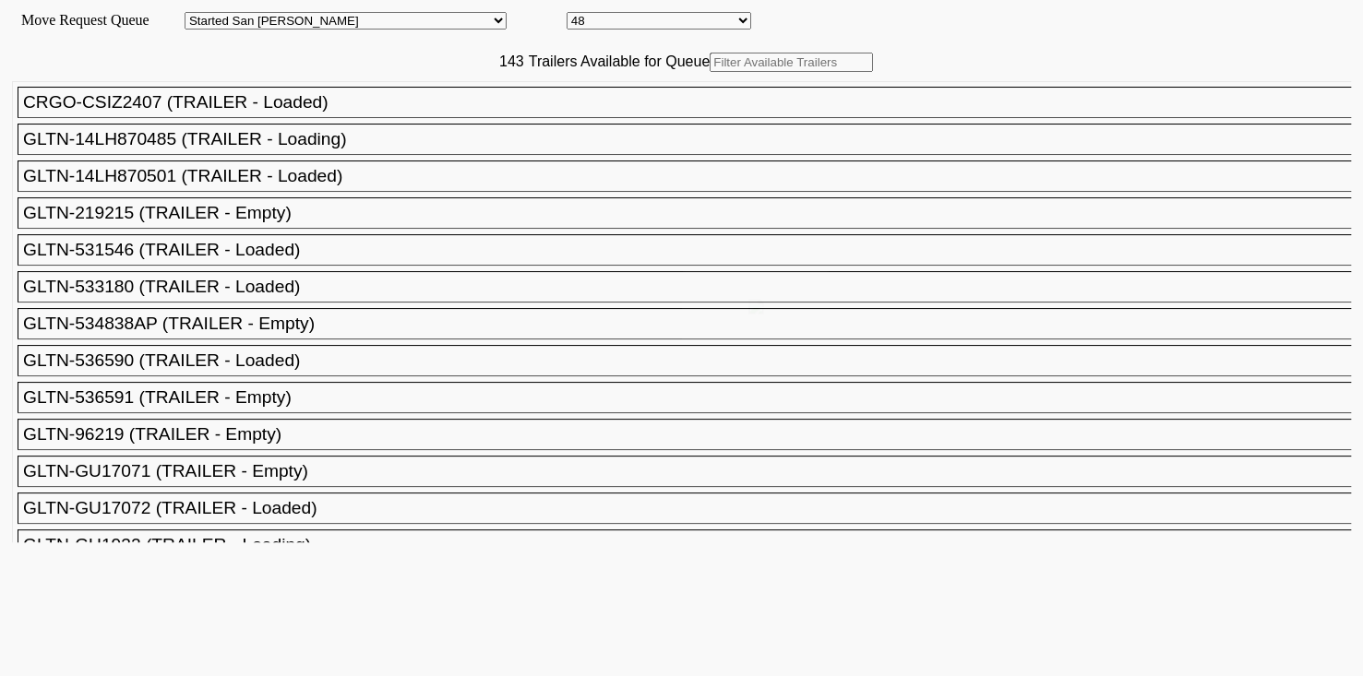
click at [710, 72] on input "text" at bounding box center [791, 62] width 163 height 19
paste input "ECMU7063029"
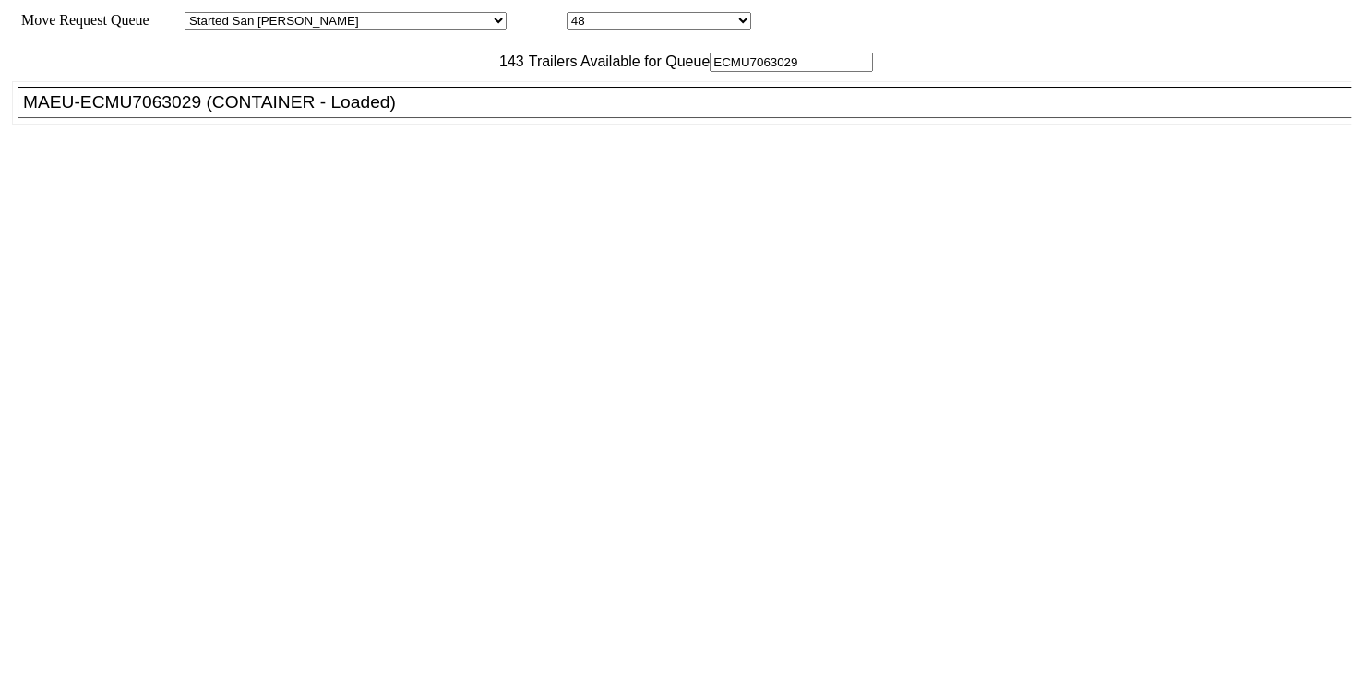
type input "ECMU7063029"
click at [415, 113] on div "MAEU-ECMU7063029 (CONTAINER - Loaded)" at bounding box center [692, 102] width 1339 height 20
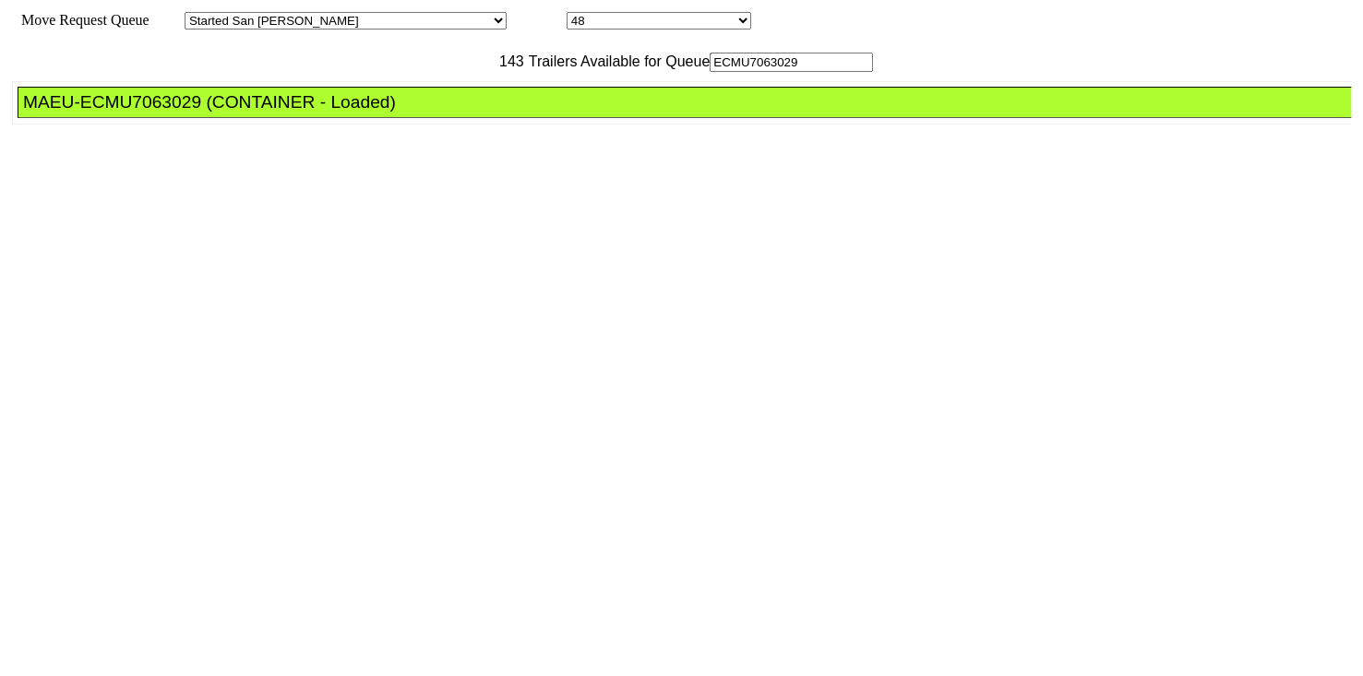
click at [415, 113] on div "MAEU-ECMU7063029 (CONTAINER - Loaded)" at bounding box center [692, 102] width 1339 height 20
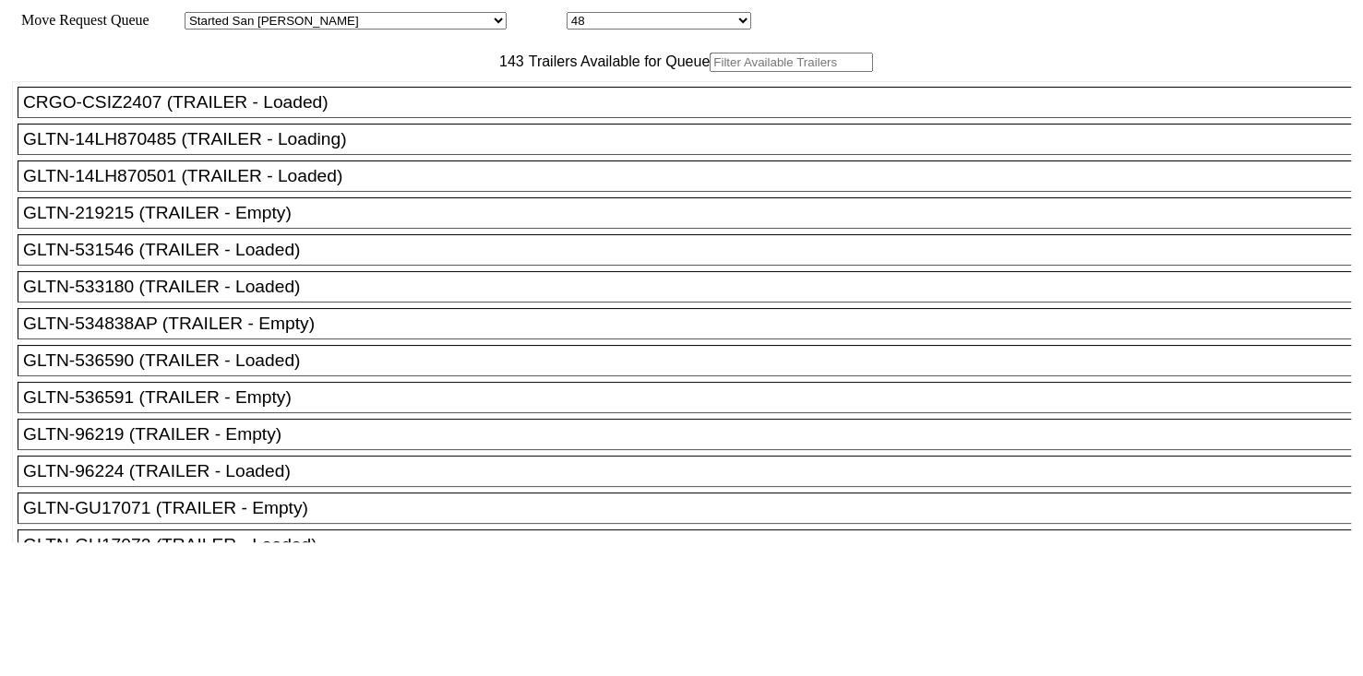
click at [710, 72] on input "text" at bounding box center [791, 62] width 163 height 19
paste input "HLBU1532975"
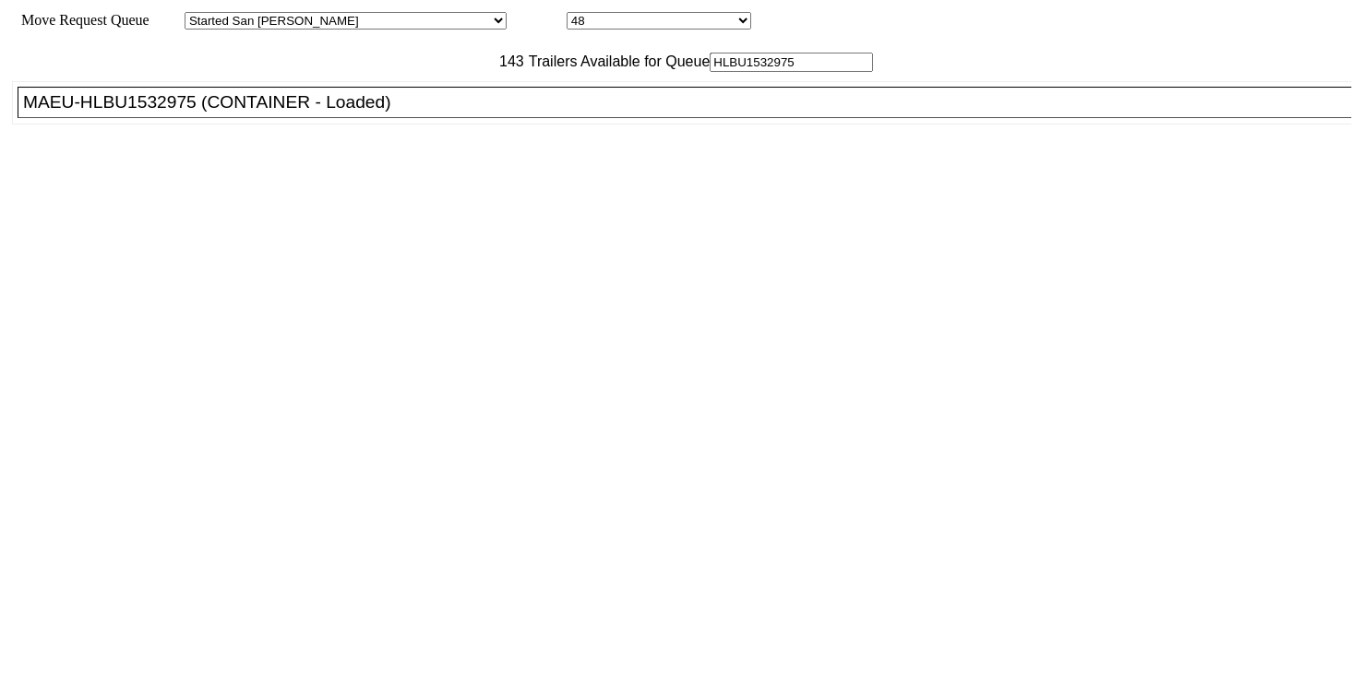
type input "HLBU1532975"
click at [411, 113] on div "MAEU-HLBU1532975 (CONTAINER - Loaded)" at bounding box center [692, 102] width 1339 height 20
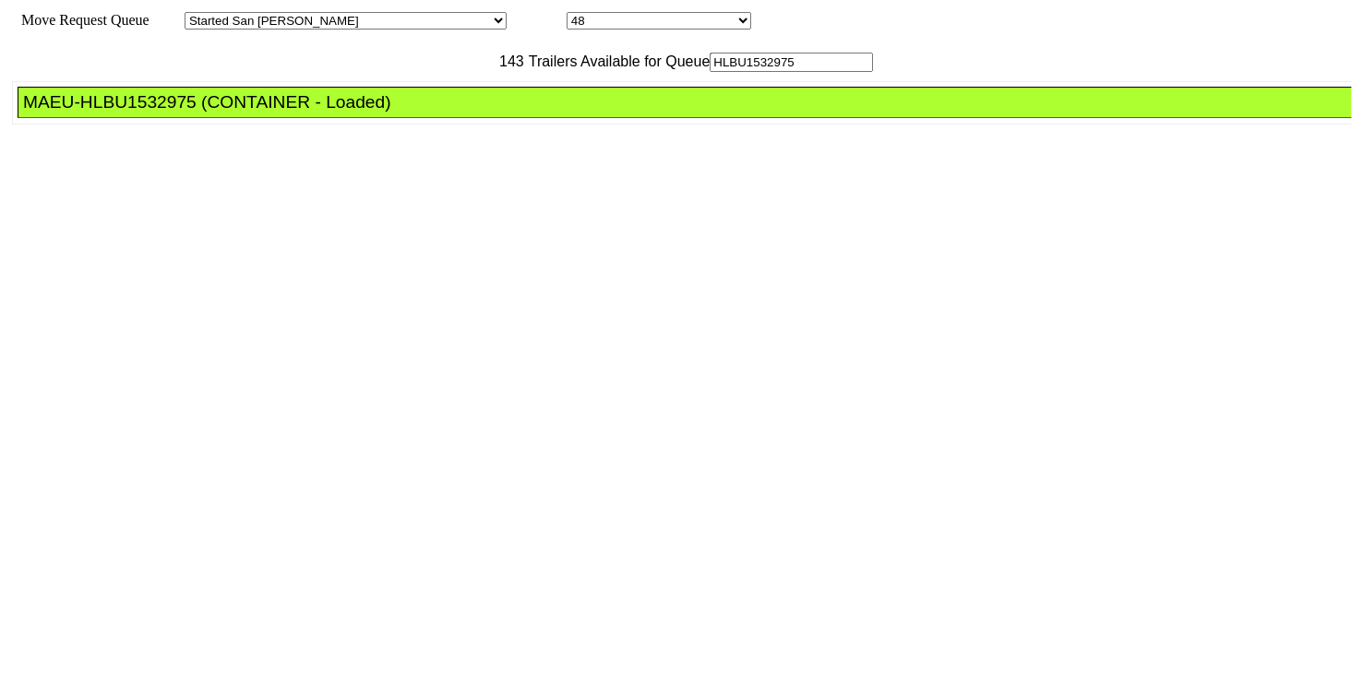
click at [411, 113] on div "MAEU-HLBU1532975 (CONTAINER - Loaded)" at bounding box center [692, 102] width 1339 height 20
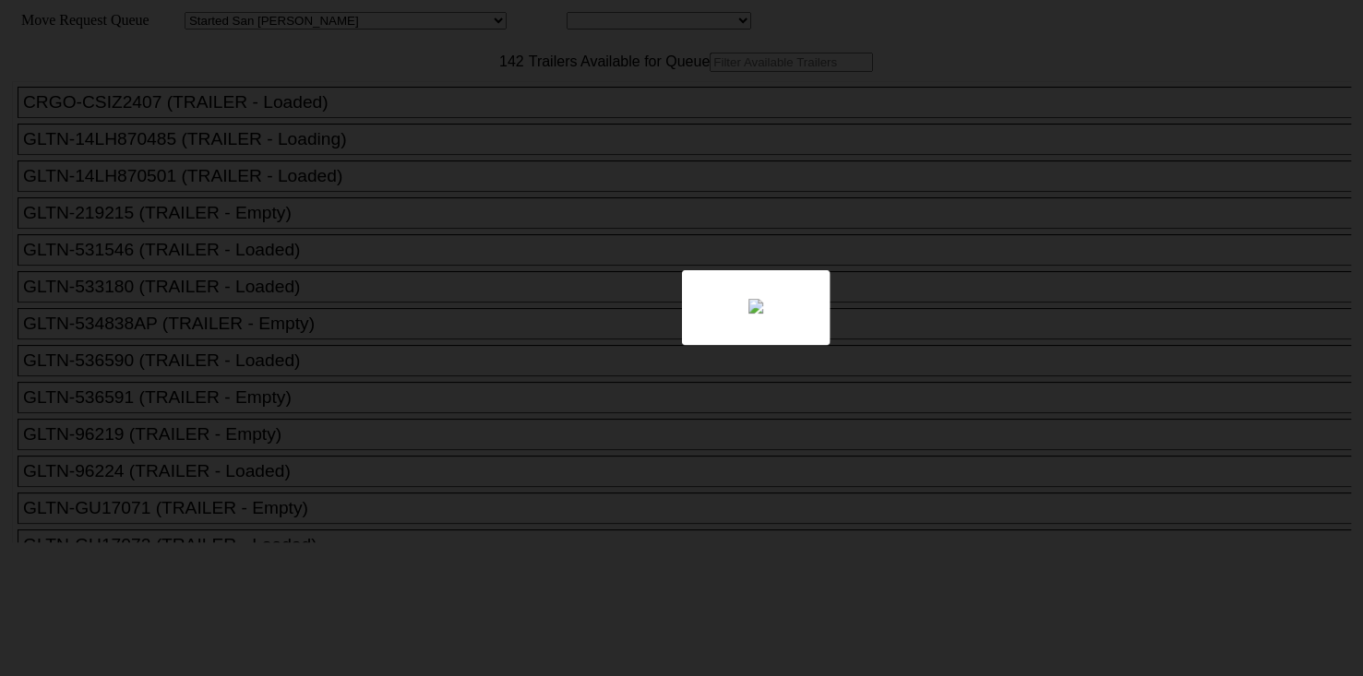
click at [467, 100] on div at bounding box center [681, 338] width 1363 height 676
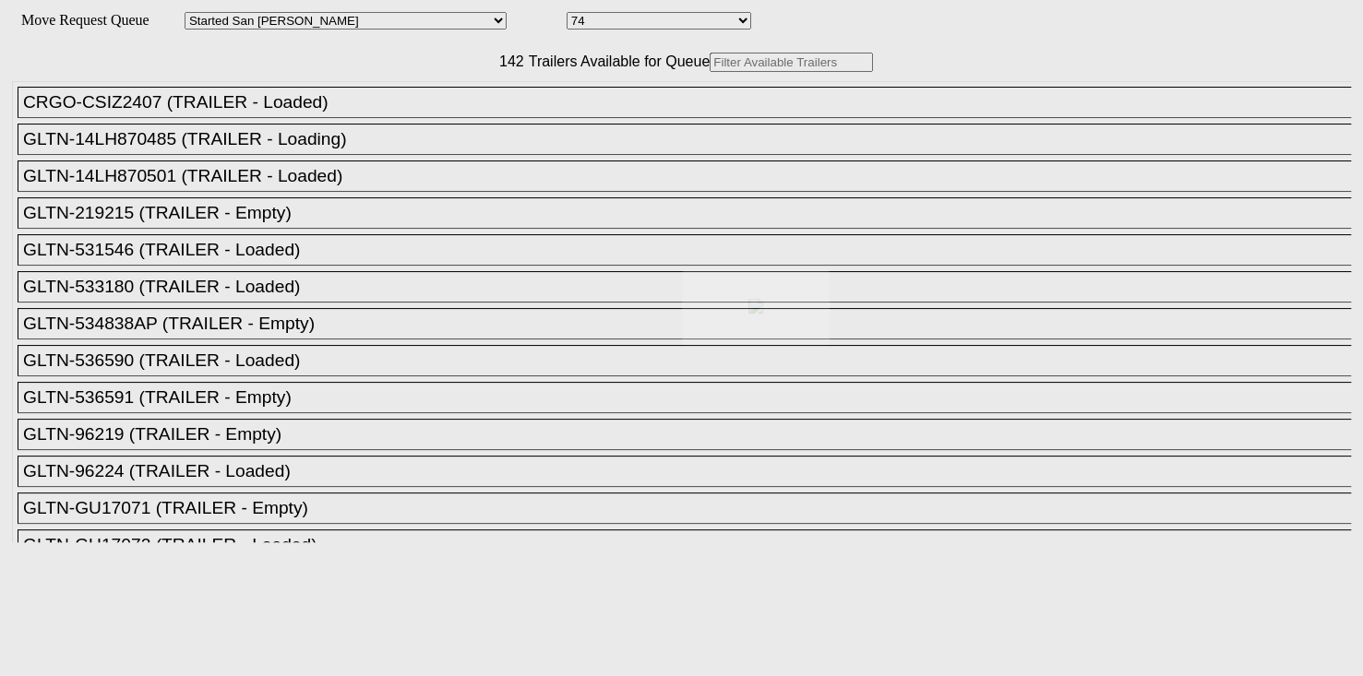
click at [467, 100] on body "Move Request Queue Area Started [GEOGRAPHIC_DATA][PERSON_NAME][PERSON_NAME] [GE…" at bounding box center [681, 311] width 1348 height 608
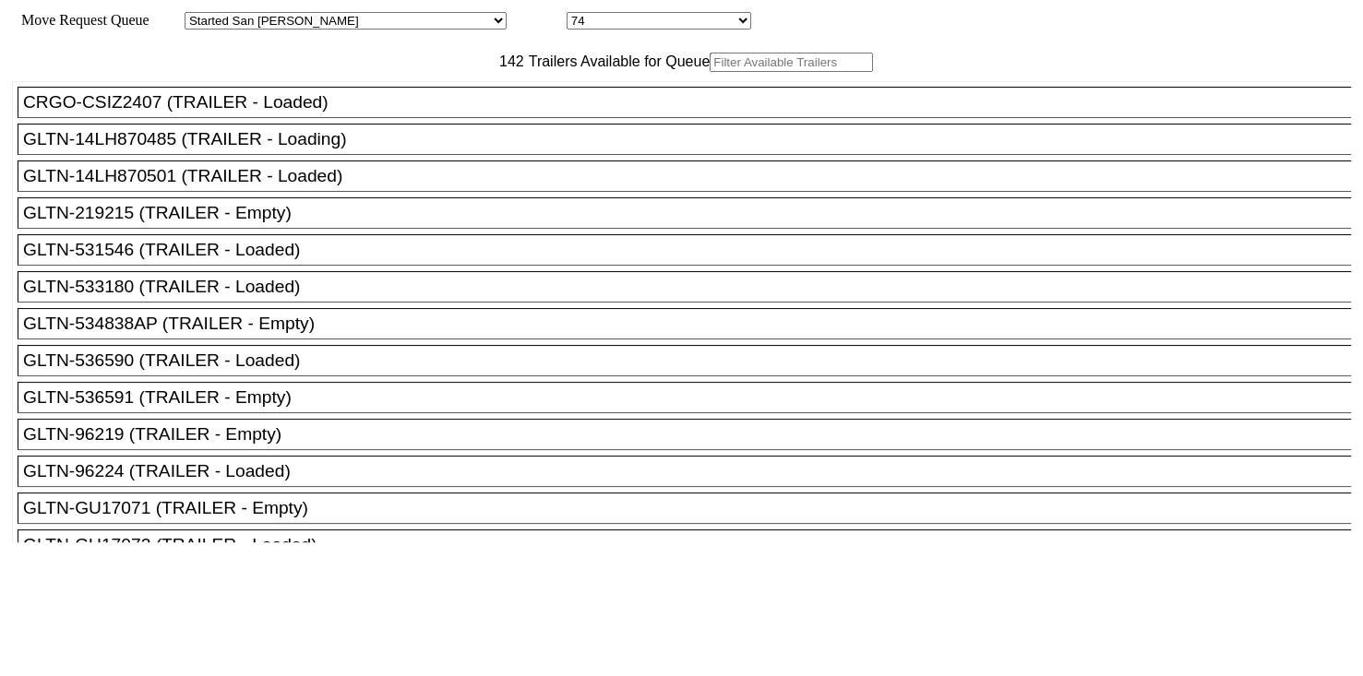
click at [710, 72] on input "text" at bounding box center [791, 62] width 163 height 19
paste input "96224"
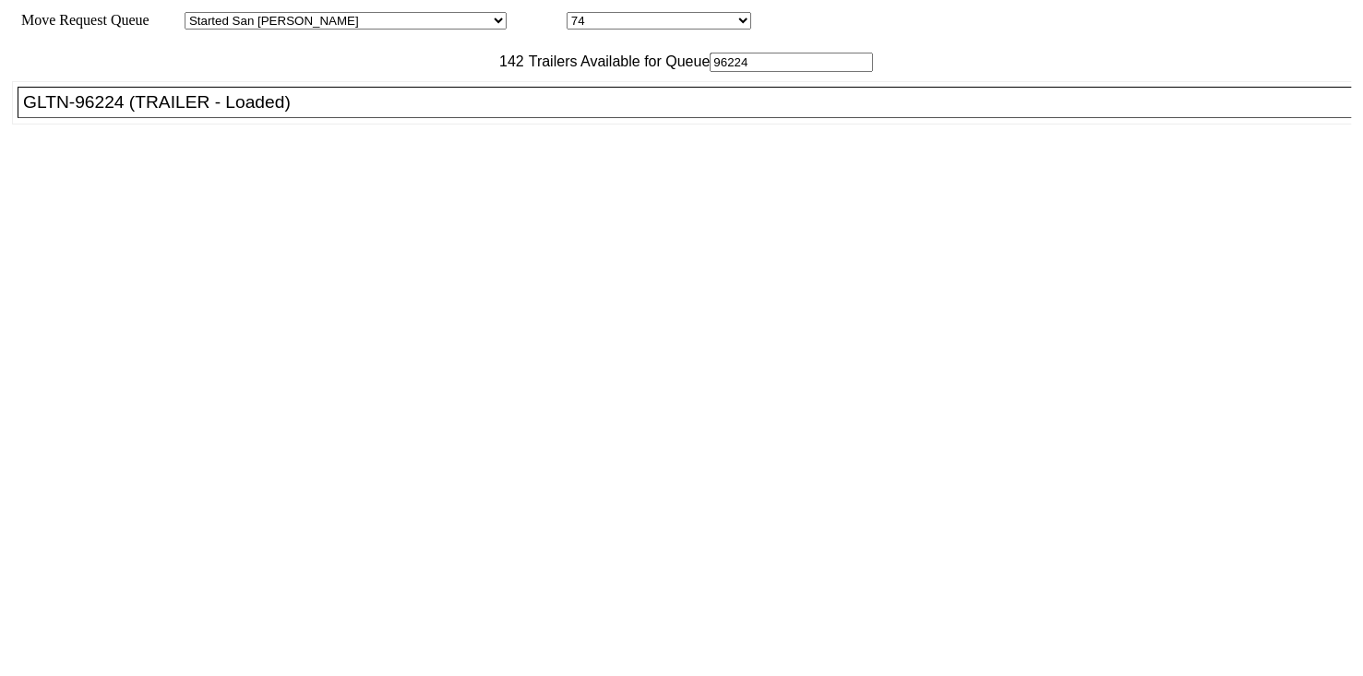
type input "96224"
click at [452, 113] on div "GLTN-96224 (TRAILER - Loaded)" at bounding box center [692, 102] width 1339 height 20
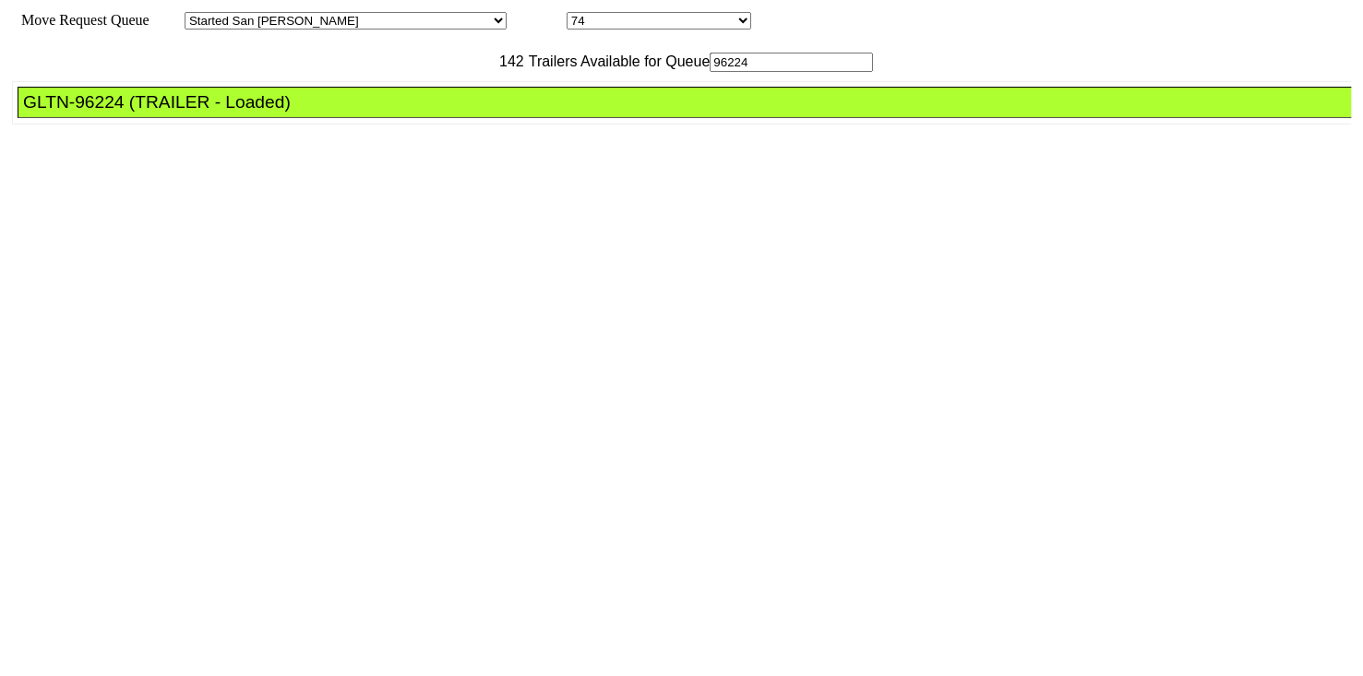
click at [452, 113] on div "GLTN-96224 (TRAILER - Loaded)" at bounding box center [692, 102] width 1339 height 20
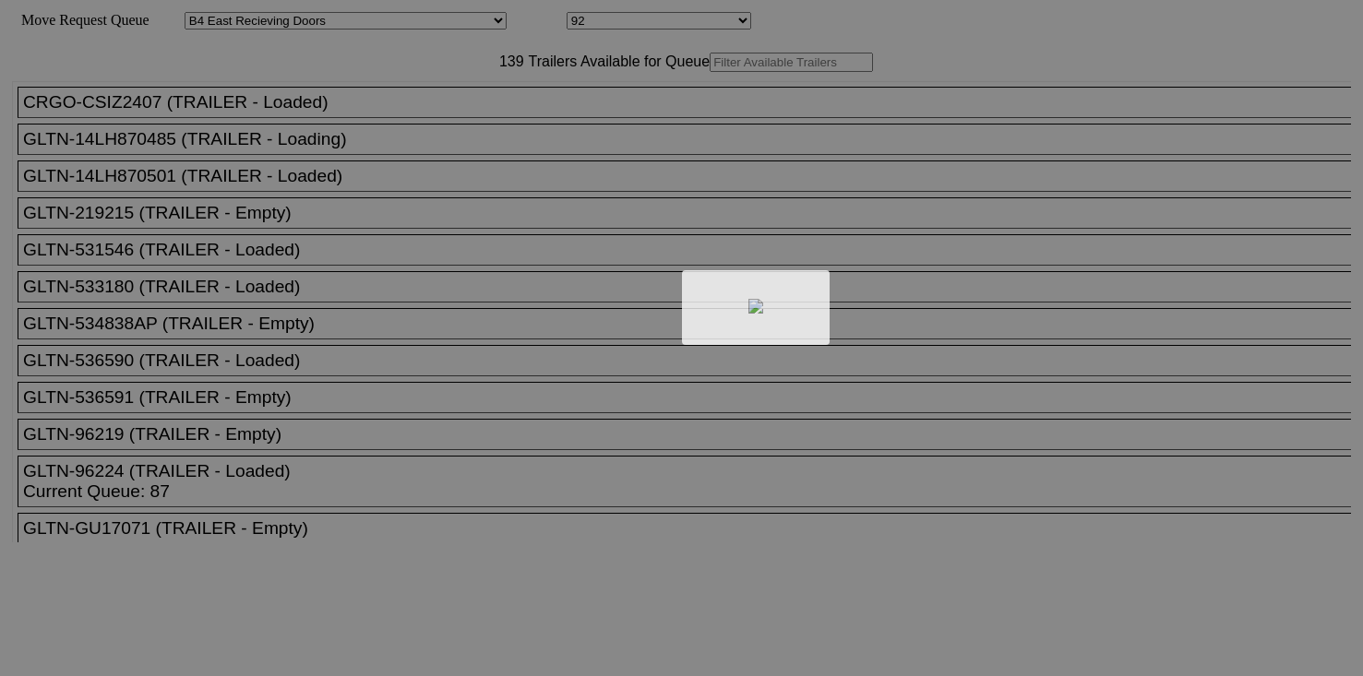
select select "527"
select select "8148"
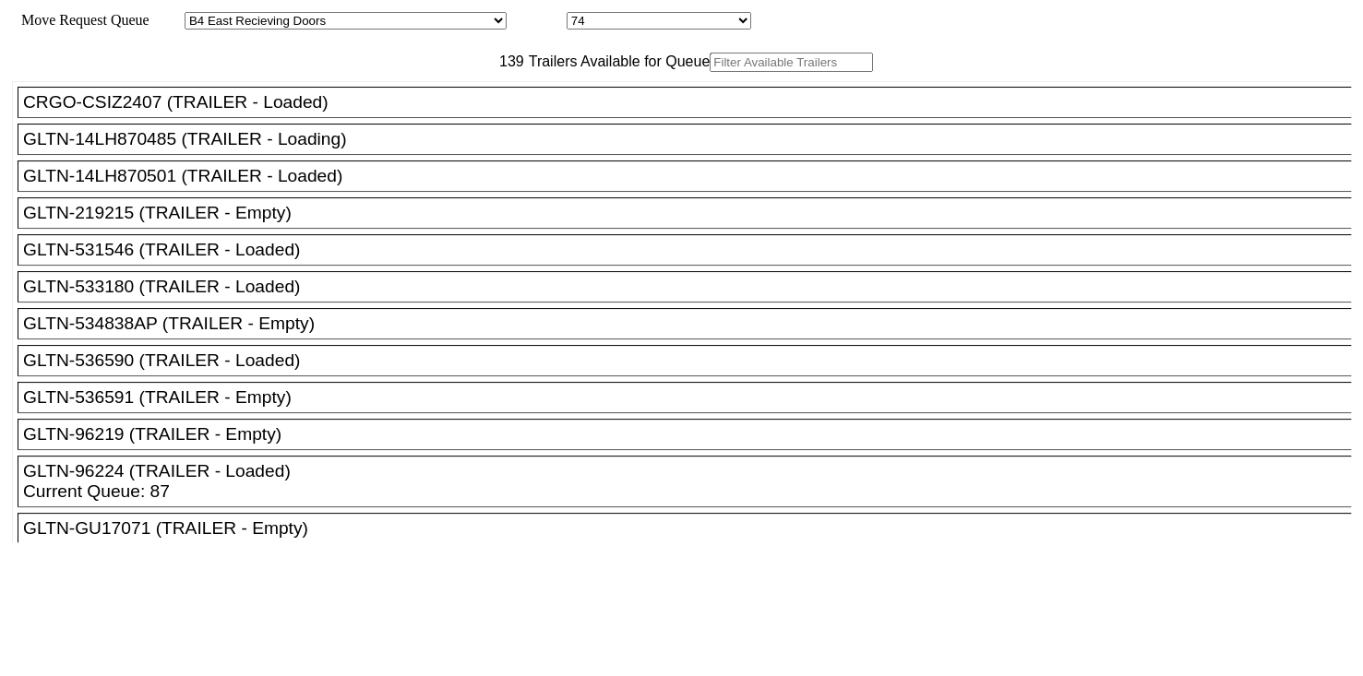
click at [710, 72] on input "text" at bounding box center [791, 62] width 163 height 19
paste input "155349"
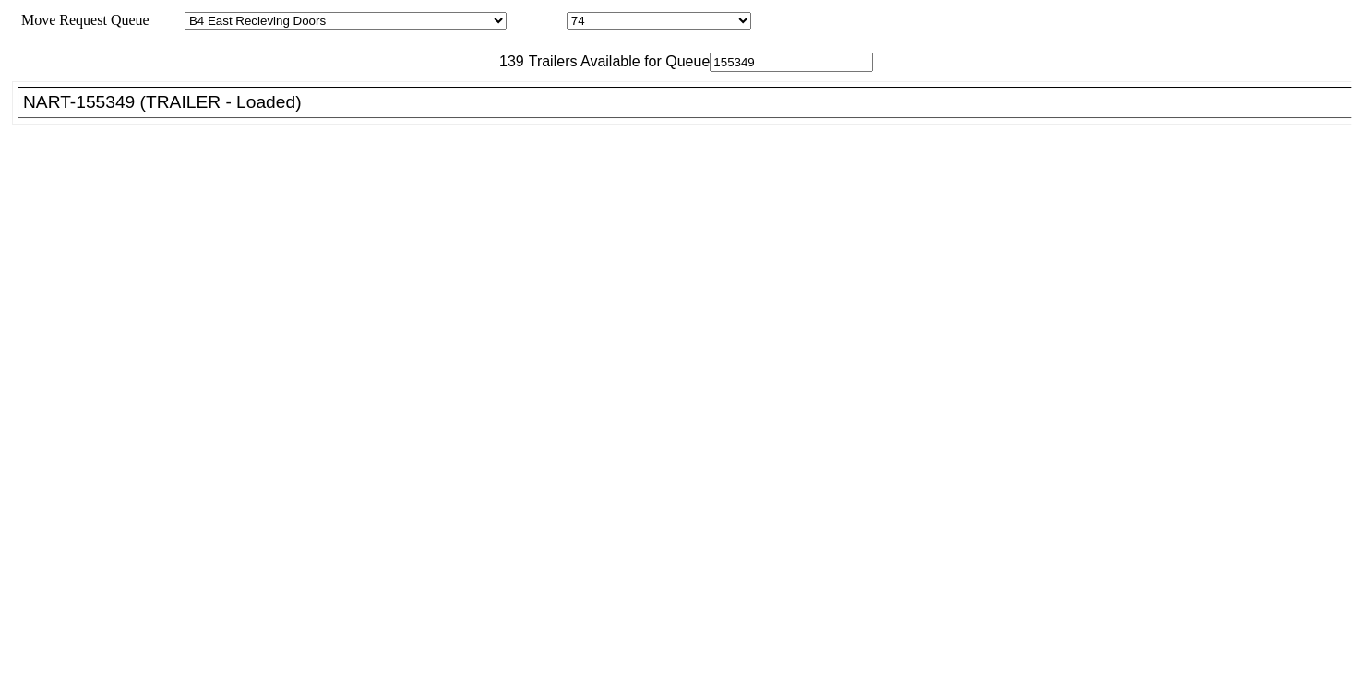
type input "155349"
click at [461, 113] on div "NART-155349 (TRAILER - Loaded)" at bounding box center [692, 102] width 1339 height 20
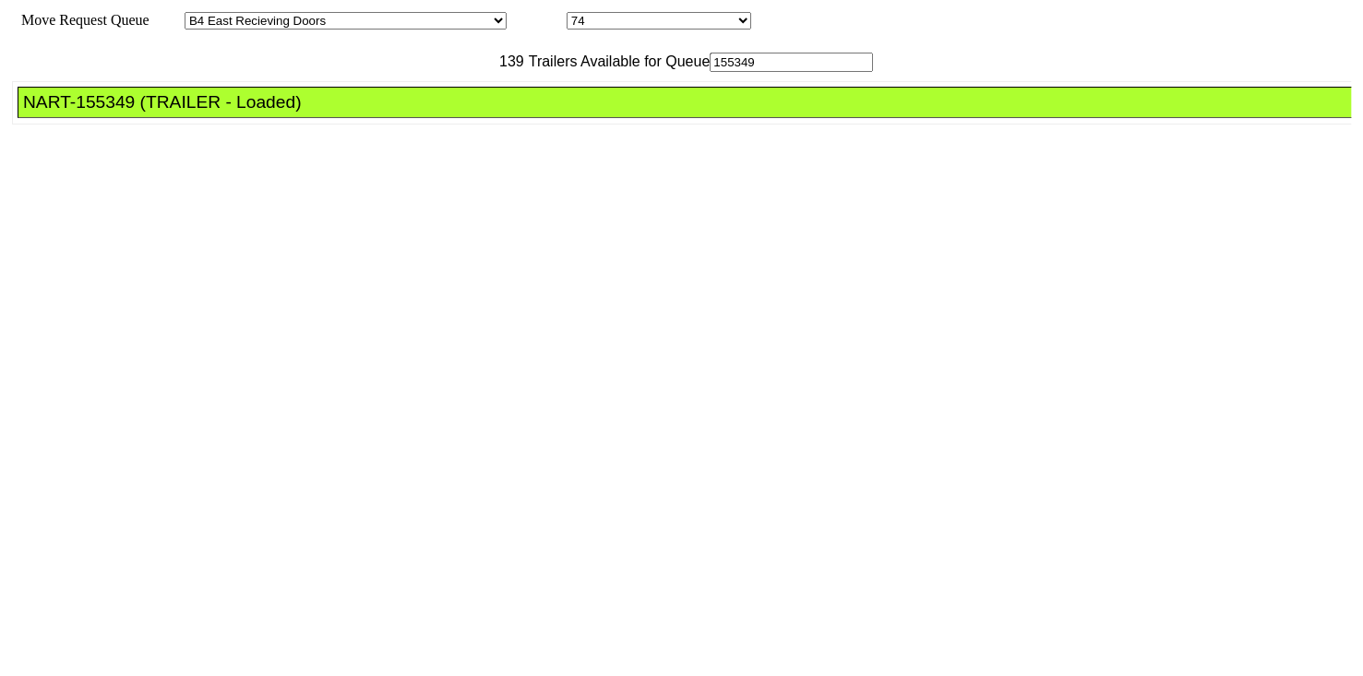
click at [461, 113] on div "NART-155349 (TRAILER - Loaded)" at bounding box center [692, 102] width 1339 height 20
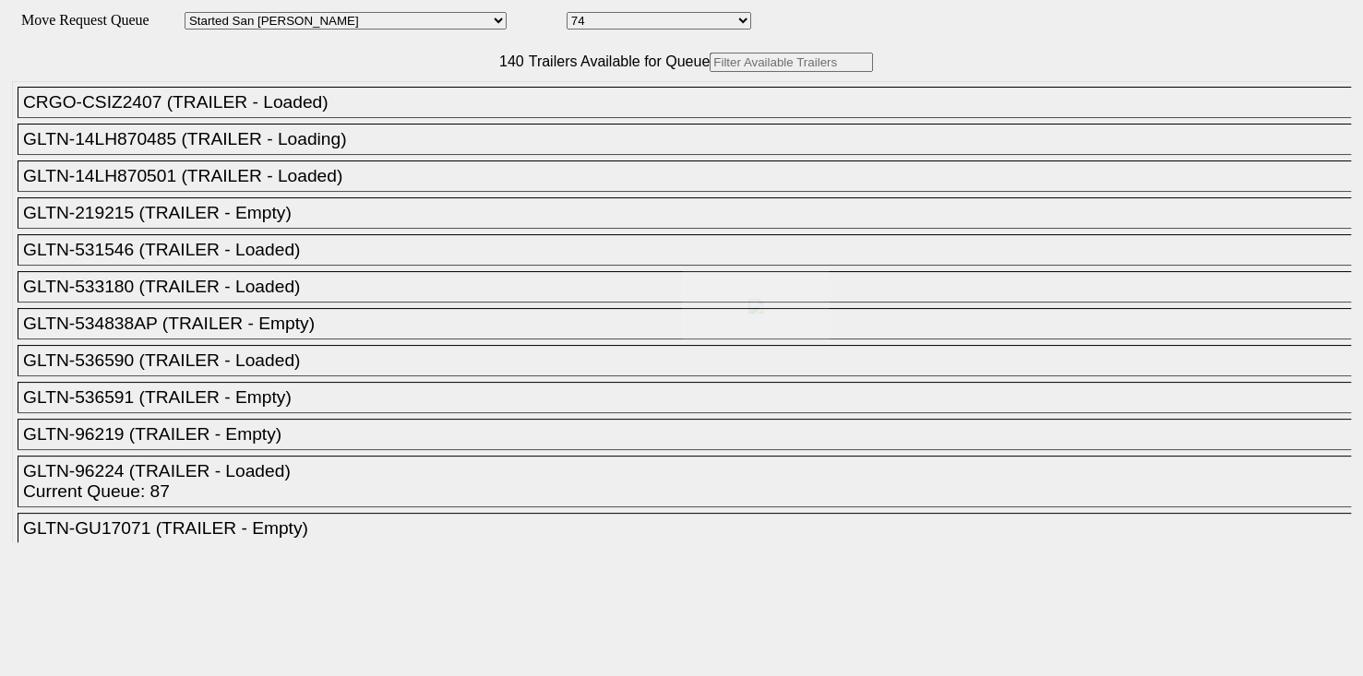
click at [414, 101] on body "Move Request Queue Area Started [GEOGRAPHIC_DATA][PERSON_NAME][PERSON_NAME] [GE…" at bounding box center [681, 311] width 1348 height 608
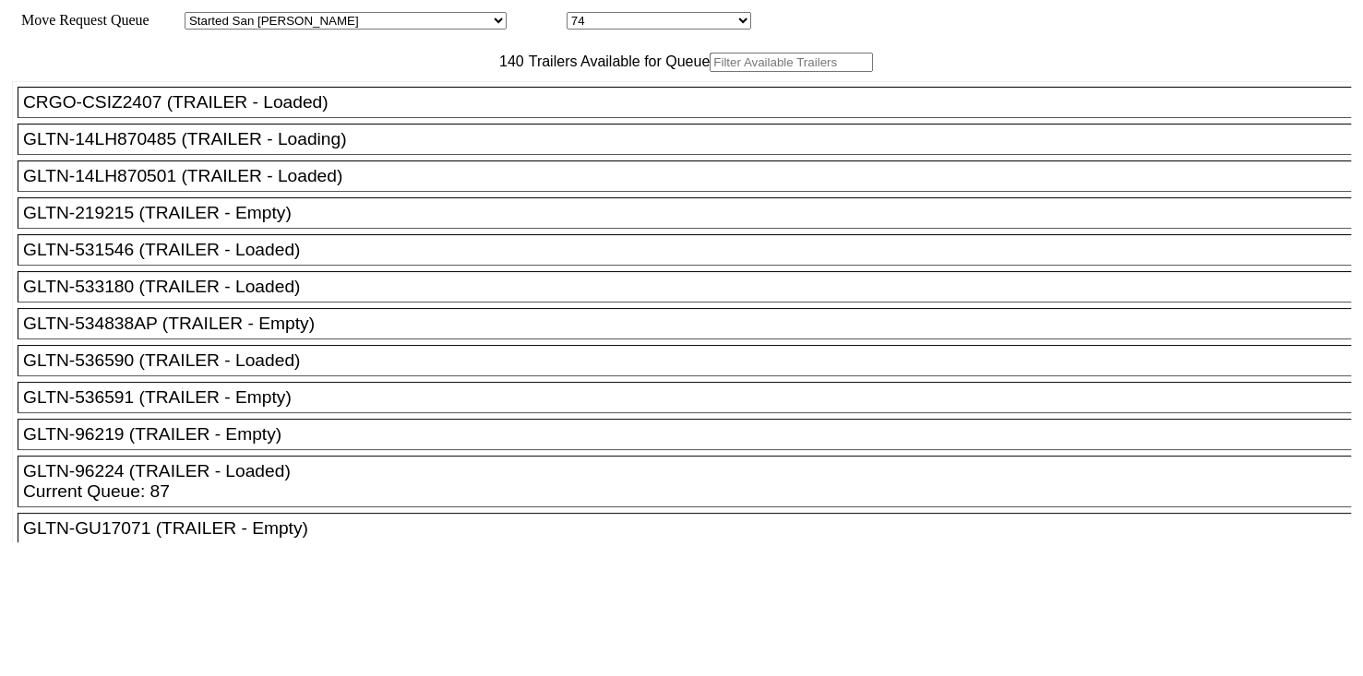
click at [710, 72] on input "text" at bounding box center [791, 62] width 163 height 19
paste input "JBHU315015"
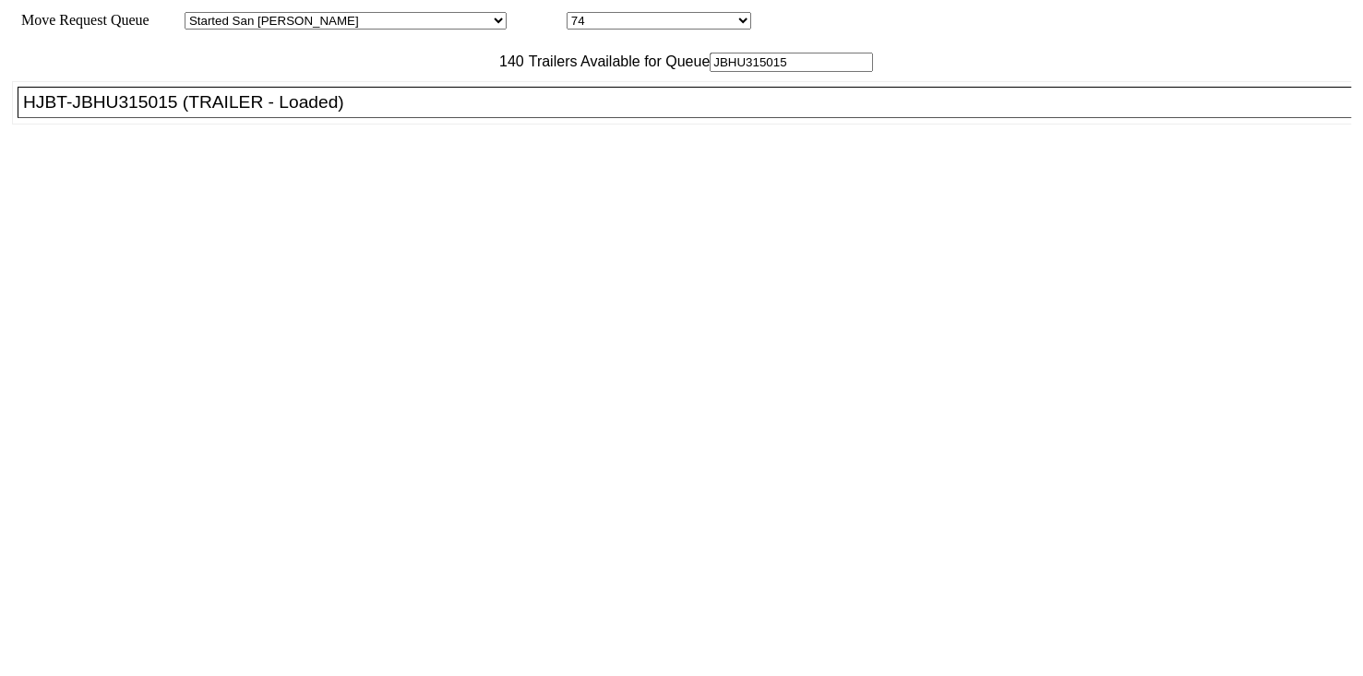
type input "JBHU315015"
click at [411, 113] on div "HJBT-JBHU315015 (TRAILER - Loaded)" at bounding box center [692, 102] width 1339 height 20
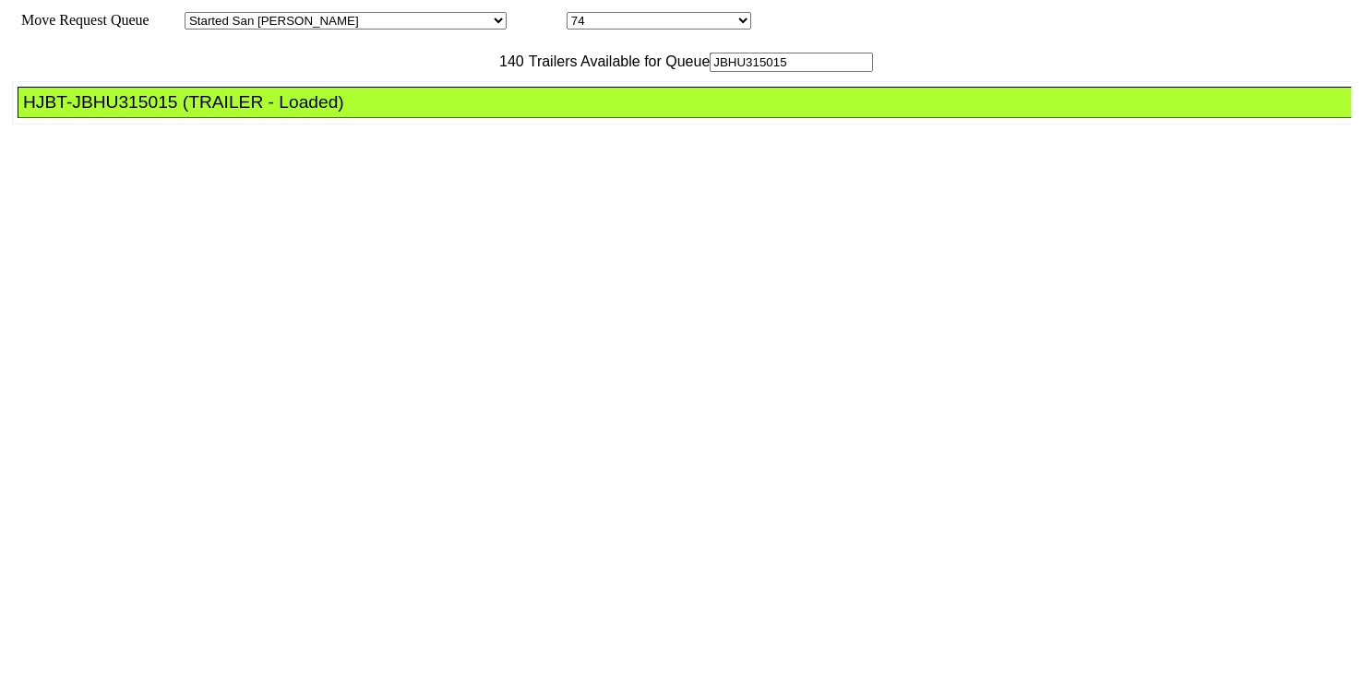
click at [411, 113] on div "HJBT-JBHU315015 (TRAILER - Loaded)" at bounding box center [692, 102] width 1339 height 20
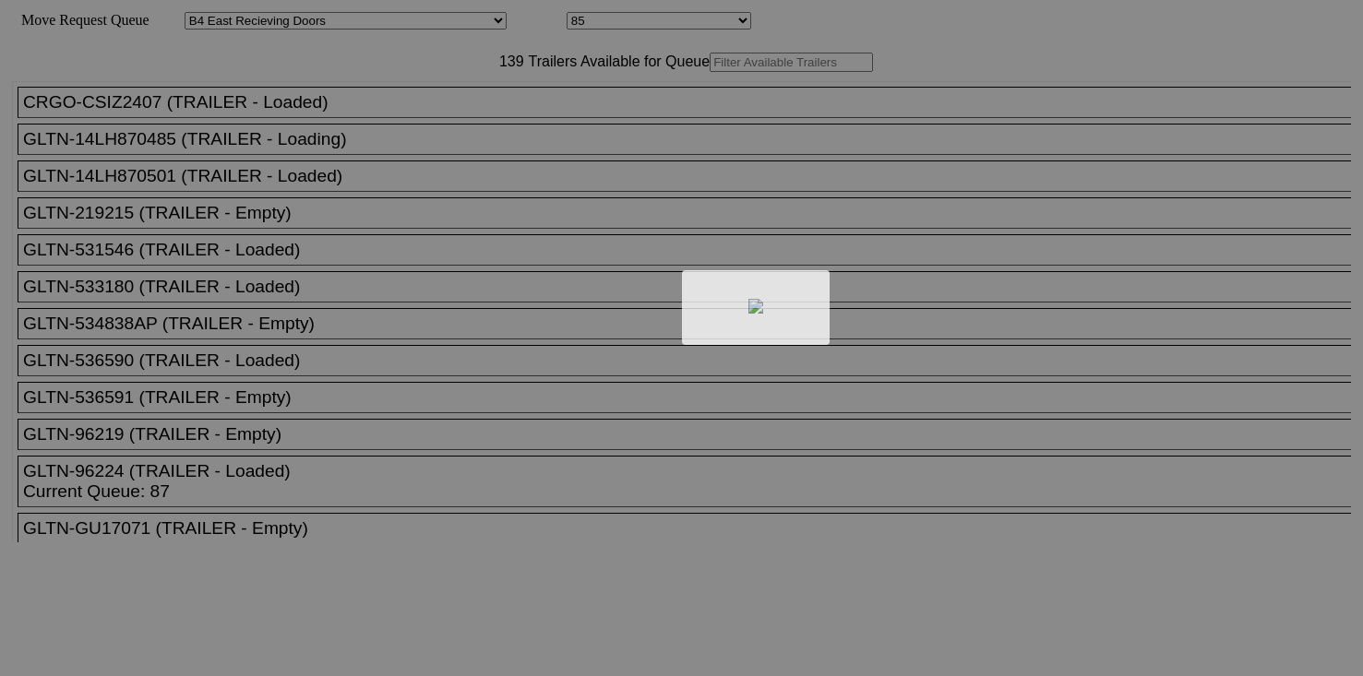
select select "527"
select select "8141"
click at [485, 101] on div at bounding box center [681, 338] width 1363 height 676
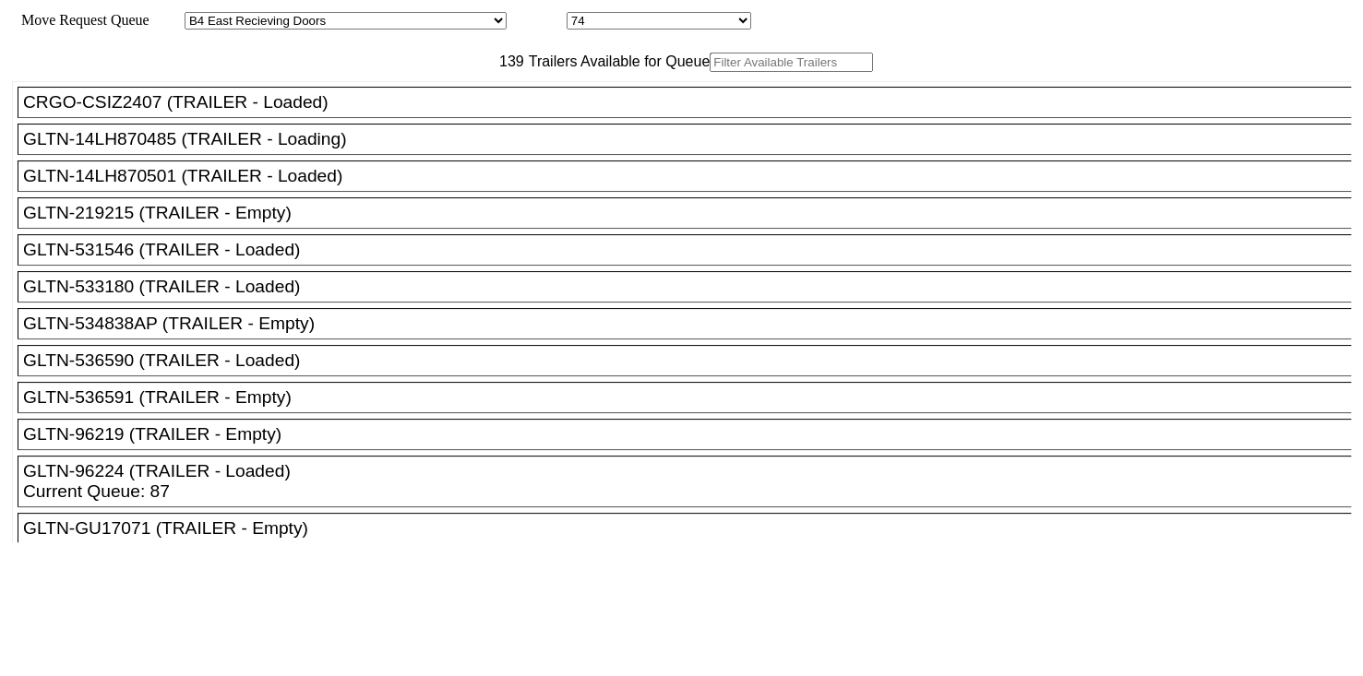
click at [710, 72] on input "text" at bounding box center [791, 62] width 163 height 19
paste input "CSIZ2407"
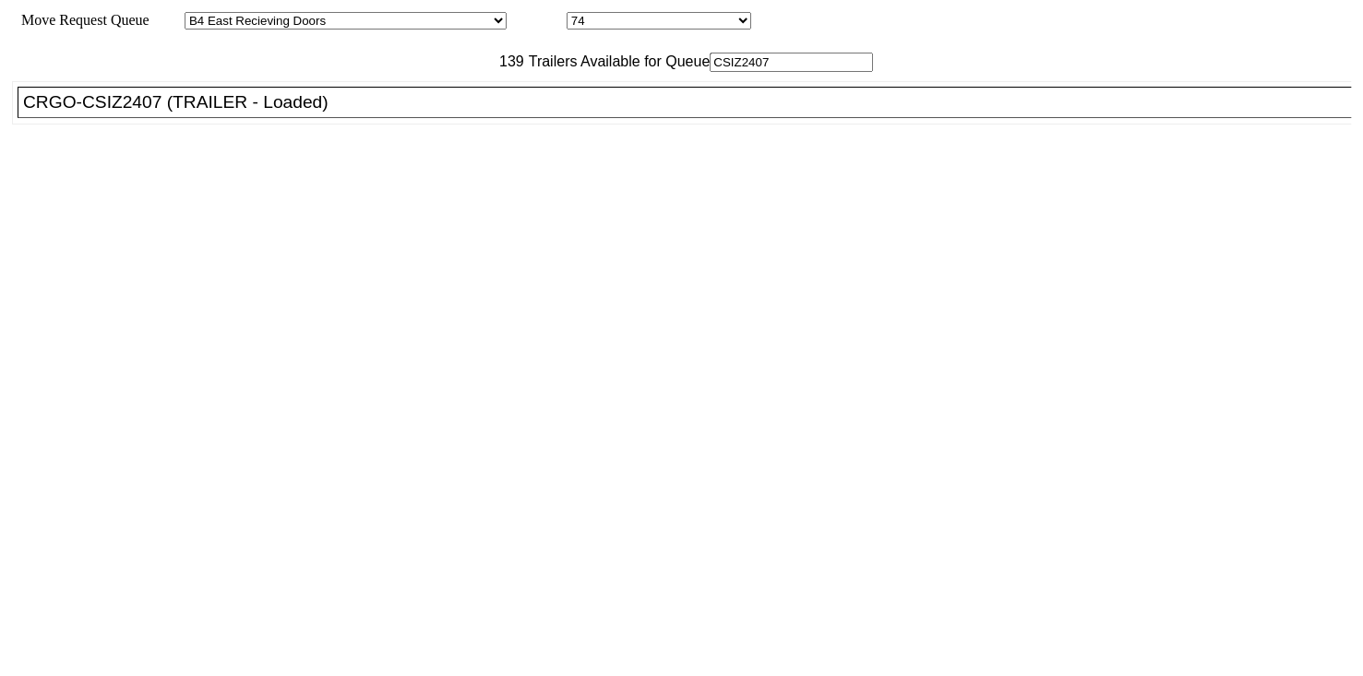
type input "CSIZ2407"
click at [441, 118] on li "CRGO-CSIZ2407 (TRAILER - Loaded)" at bounding box center [693, 102] width 1350 height 31
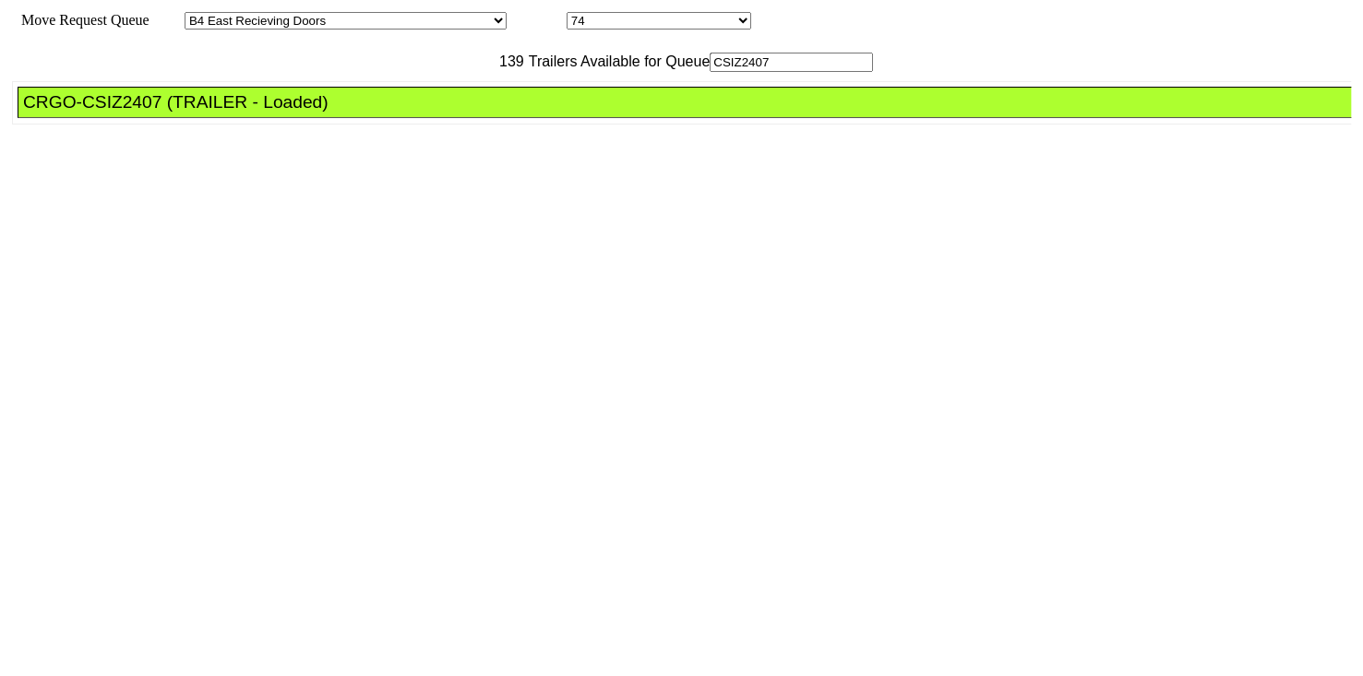
click at [430, 113] on div "CRGO-CSIZ2407 (TRAILER - Loaded)" at bounding box center [692, 102] width 1339 height 20
